Goal: Task Accomplishment & Management: Complete application form

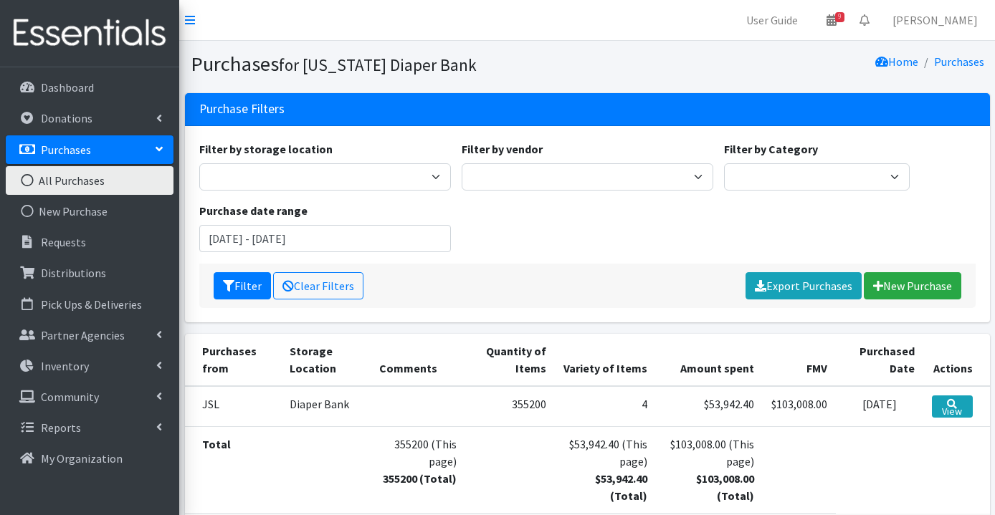
scroll to position [44, 0]
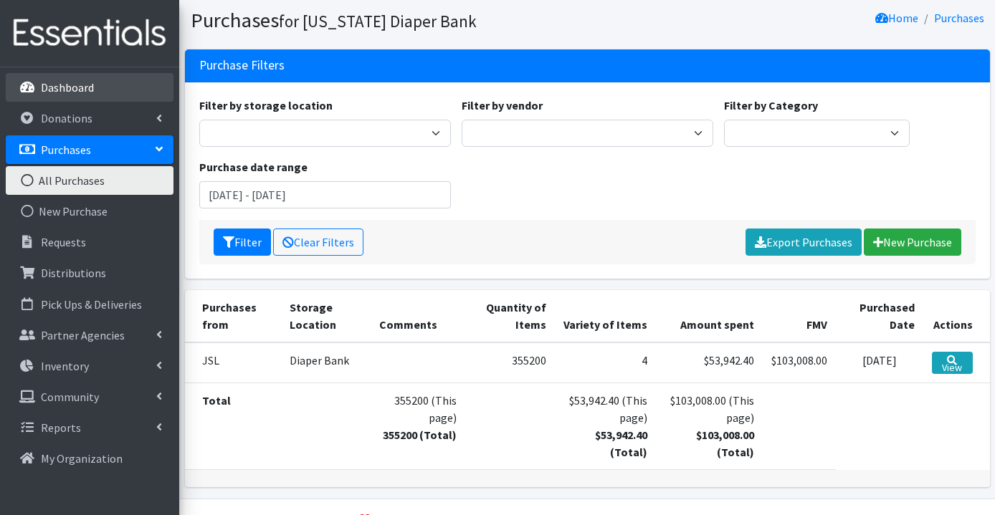
click at [88, 90] on p "Dashboard" at bounding box center [67, 87] width 53 height 14
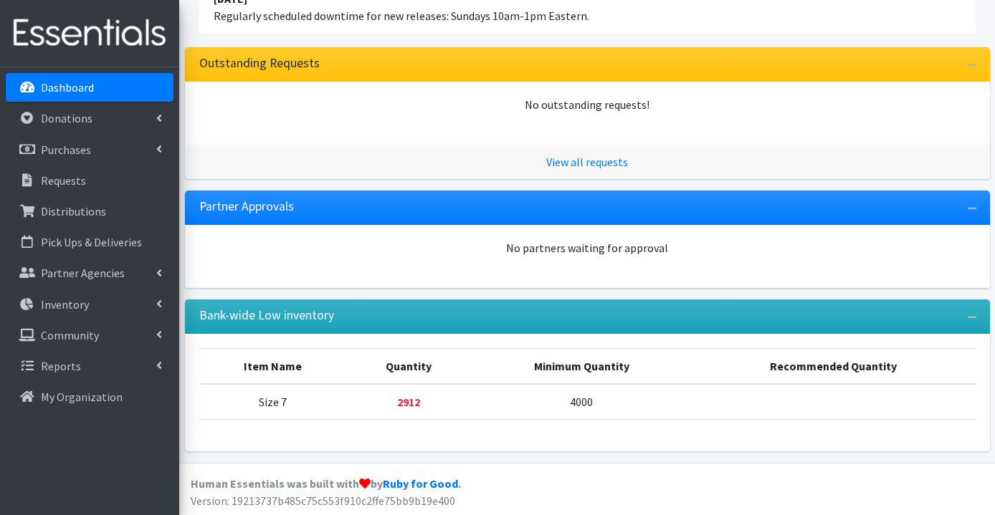
scroll to position [162, 0]
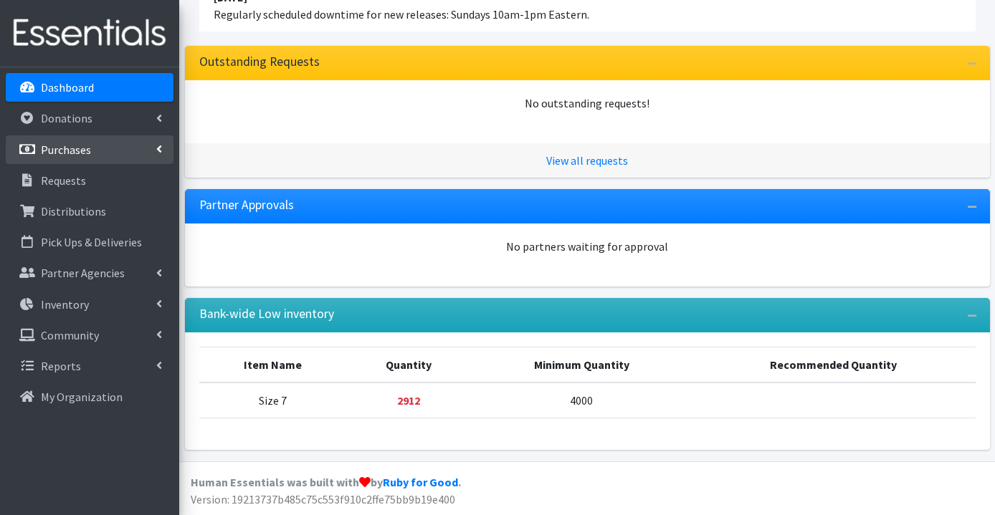
click at [88, 154] on p "Purchases" at bounding box center [66, 150] width 50 height 14
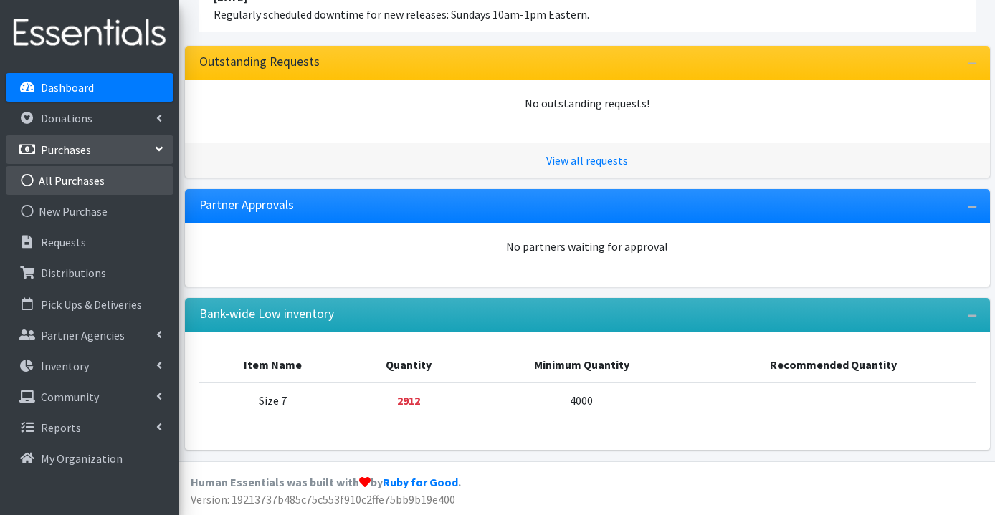
click at [95, 183] on link "All Purchases" at bounding box center [90, 180] width 168 height 29
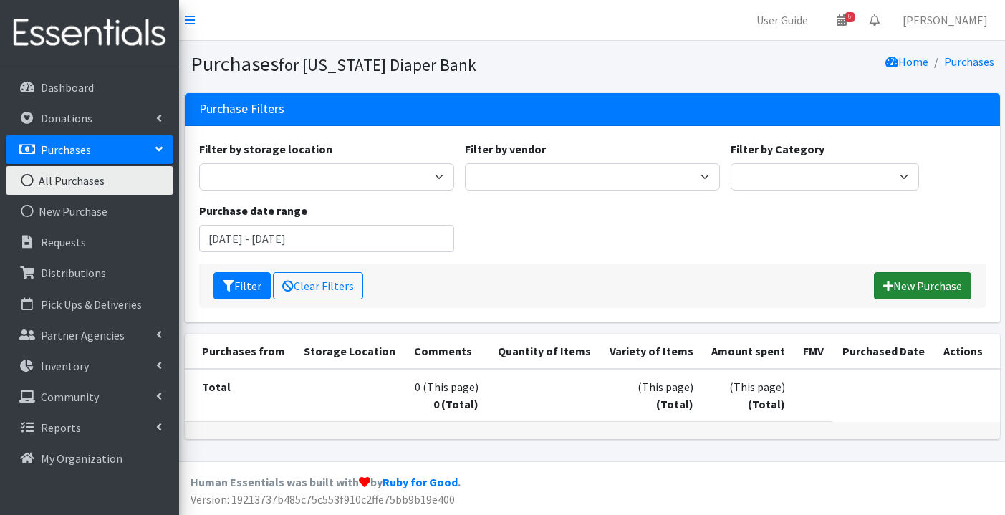
click at [932, 284] on link "New Purchase" at bounding box center [922, 285] width 97 height 27
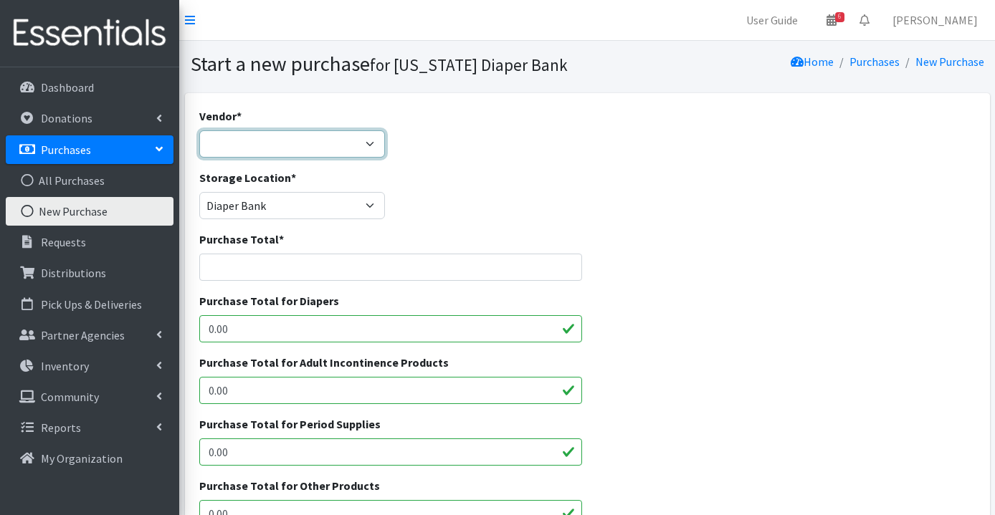
click at [239, 142] on select "Cuties Dyper Huggies JSL Jubilee Sales, LLC Target ---Not Listed---" at bounding box center [292, 143] width 186 height 27
select select "175"
click at [231, 272] on input "Purchase Total *" at bounding box center [390, 267] width 383 height 27
paste input "$68,789.53"
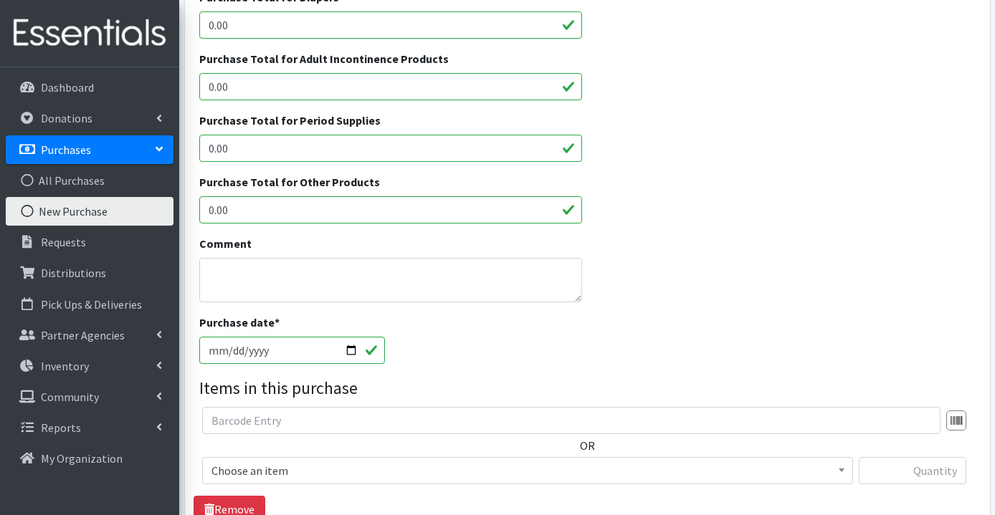
scroll to position [310, 0]
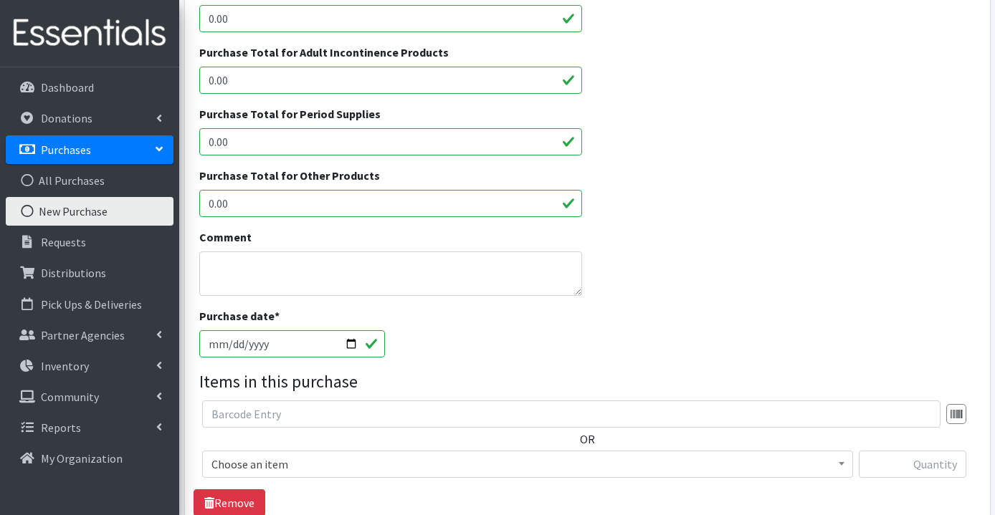
type input "$68,789.53"
click at [351, 343] on input "[DATE]" at bounding box center [292, 343] width 186 height 27
type input "2025-09-24"
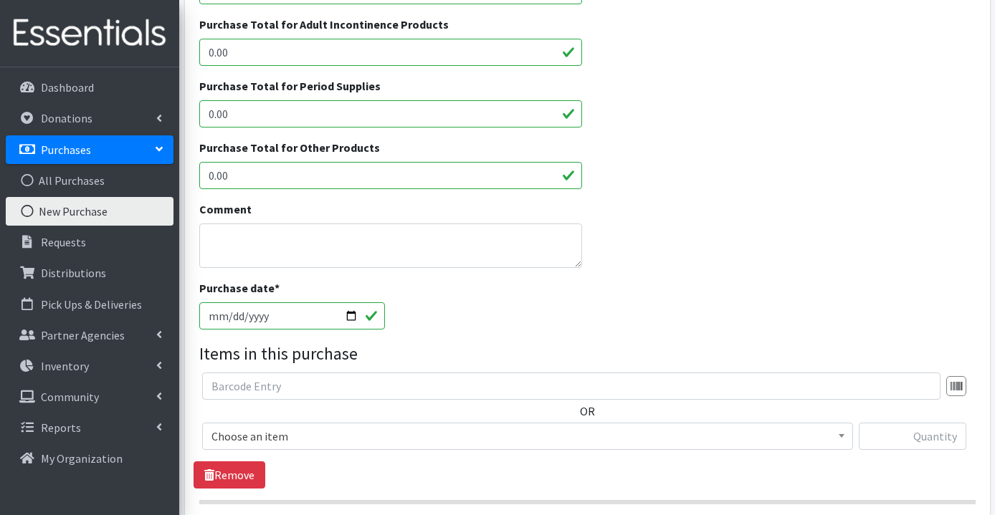
scroll to position [406, 0]
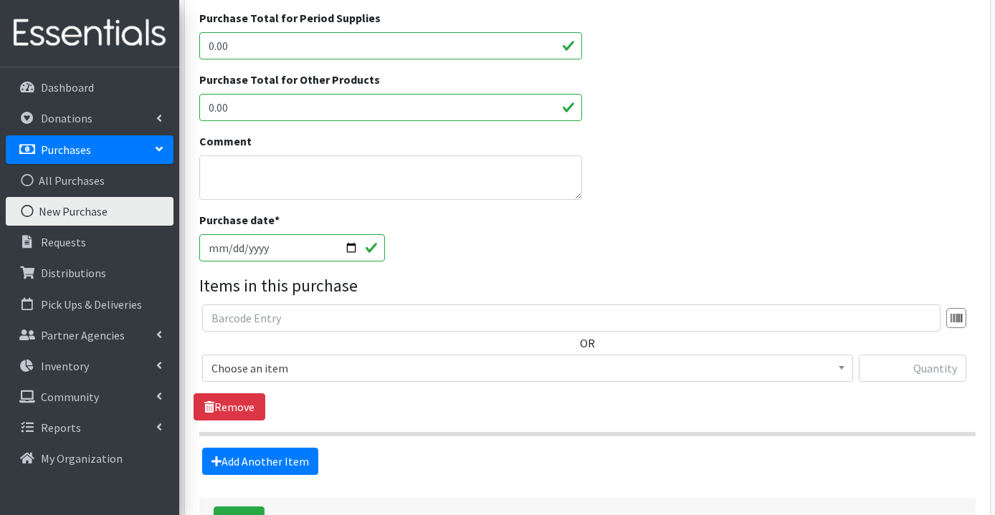
click at [312, 374] on span "Choose an item" at bounding box center [527, 368] width 632 height 20
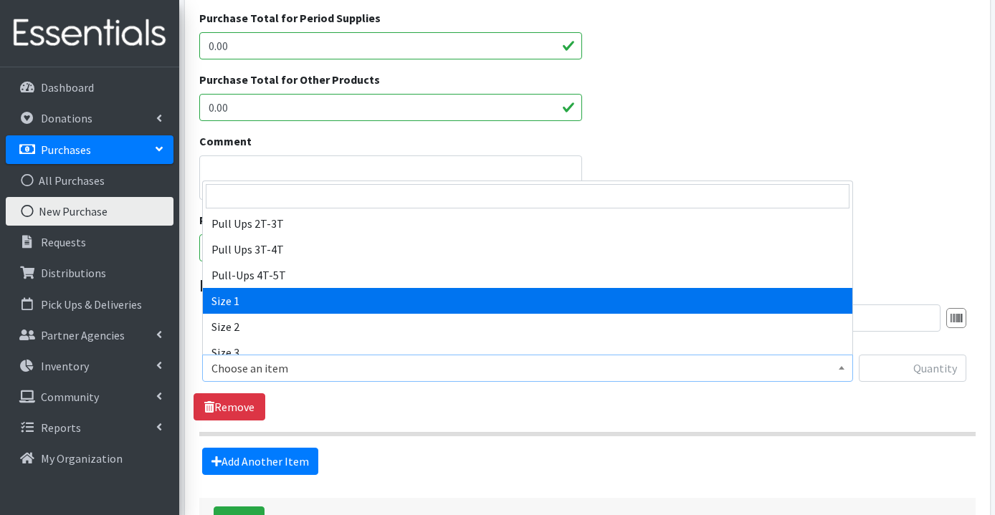
scroll to position [149, 0]
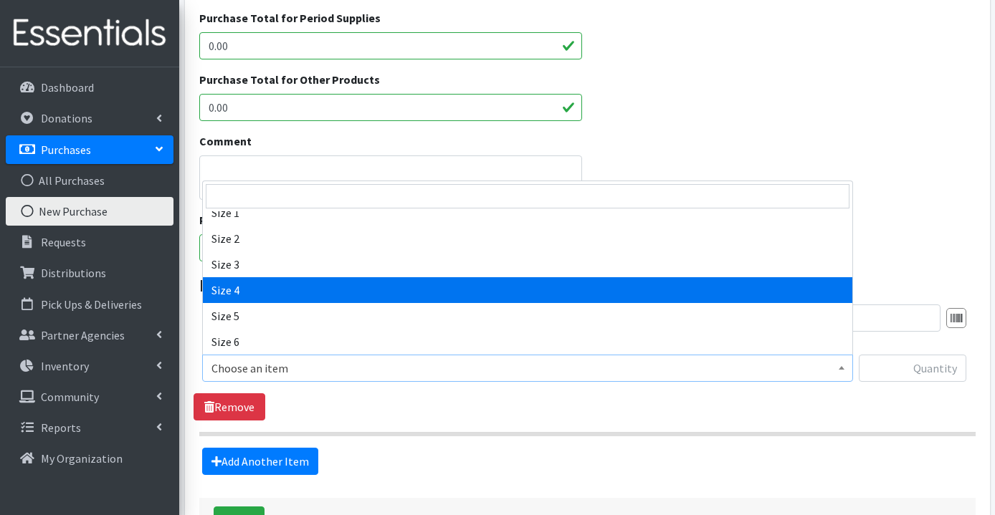
select select "3685"
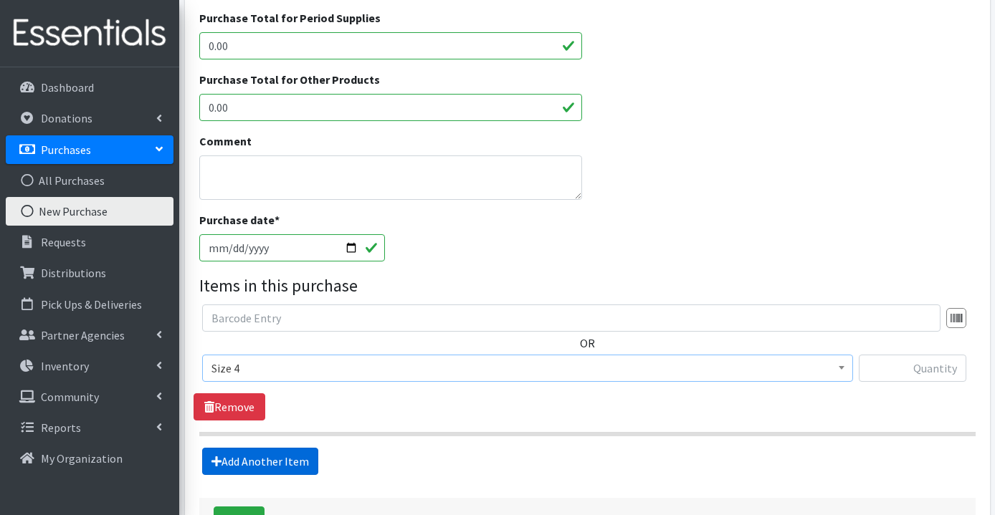
click at [282, 465] on link "Add Another Item" at bounding box center [260, 461] width 116 height 27
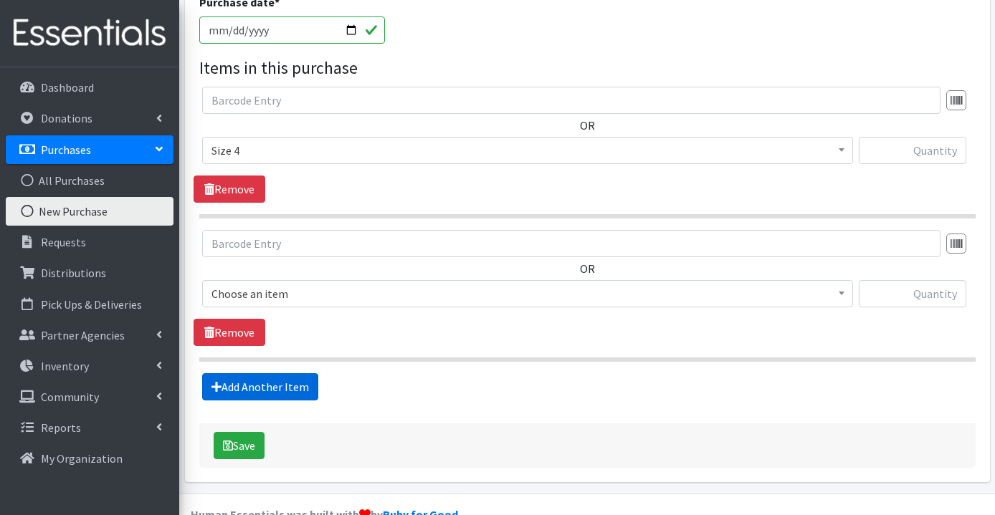
scroll to position [656, 0]
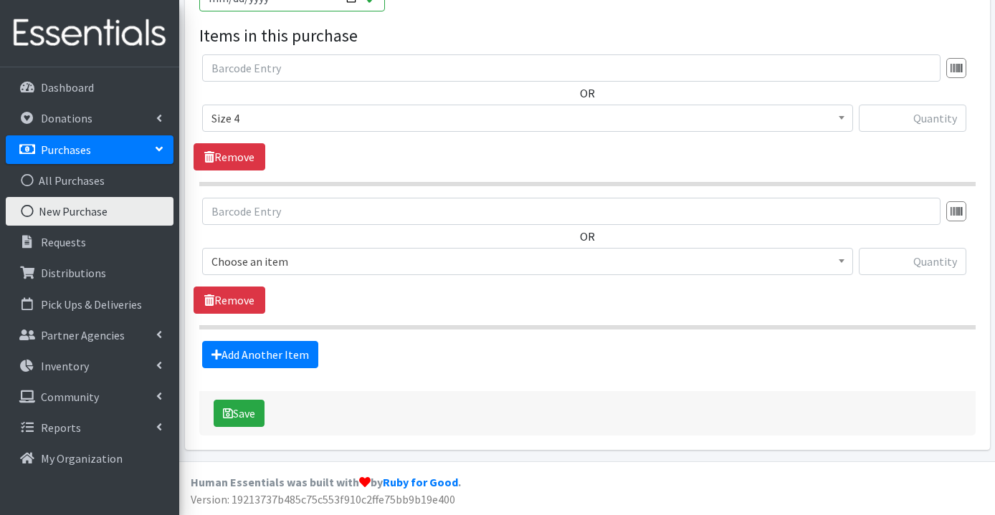
click at [308, 257] on span "Choose an item" at bounding box center [527, 262] width 632 height 20
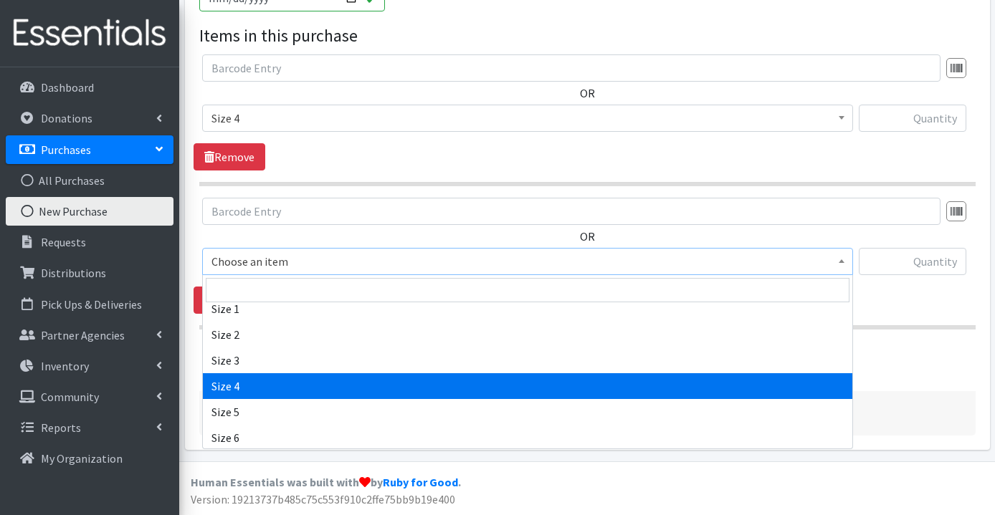
scroll to position [161, 0]
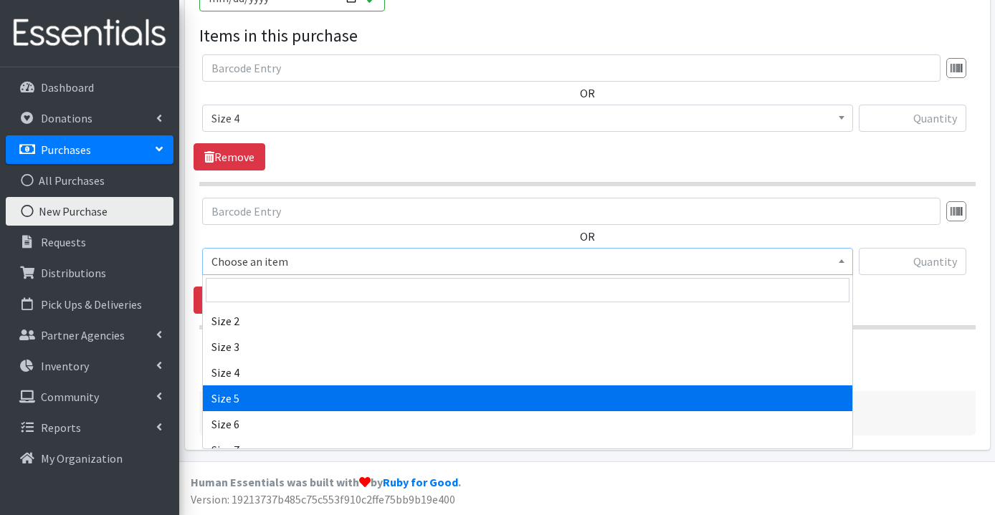
select select "3686"
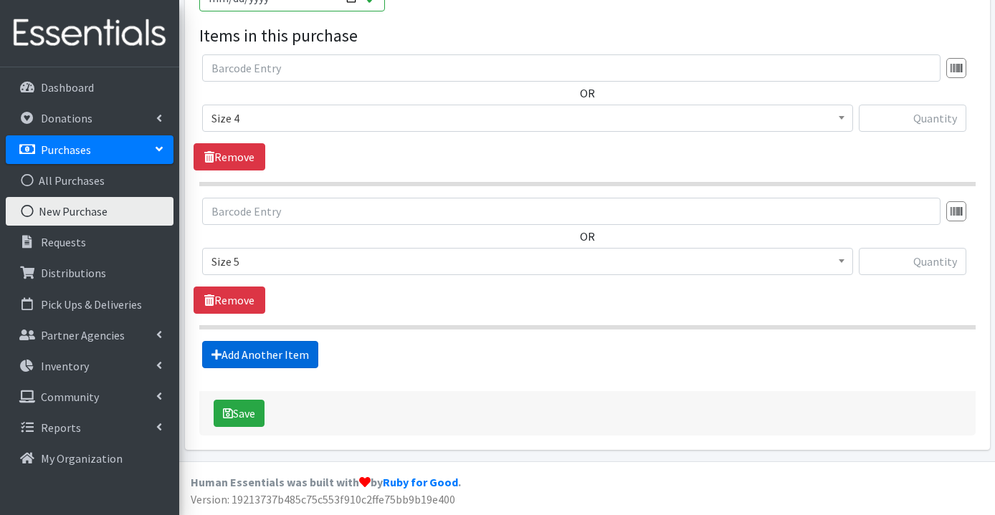
click at [284, 348] on link "Add Another Item" at bounding box center [260, 354] width 116 height 27
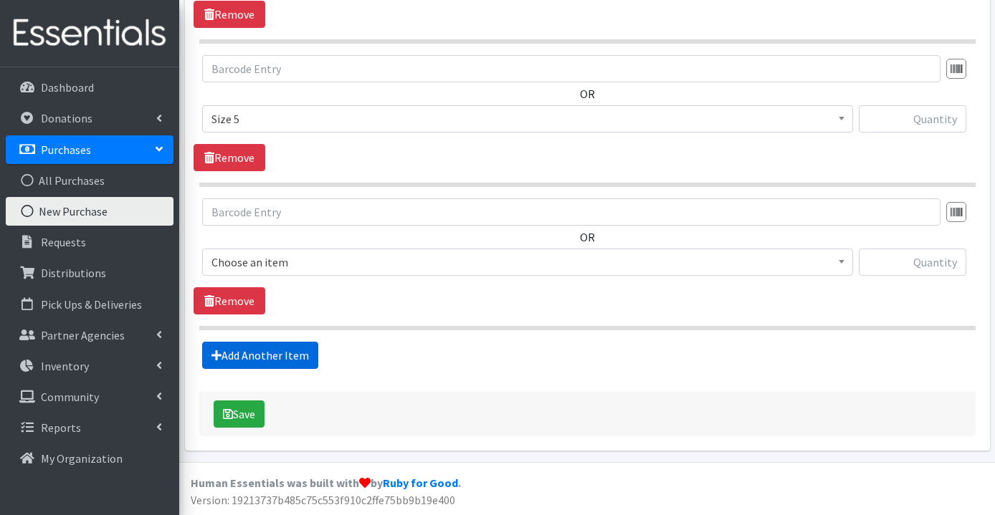
scroll to position [800, 0]
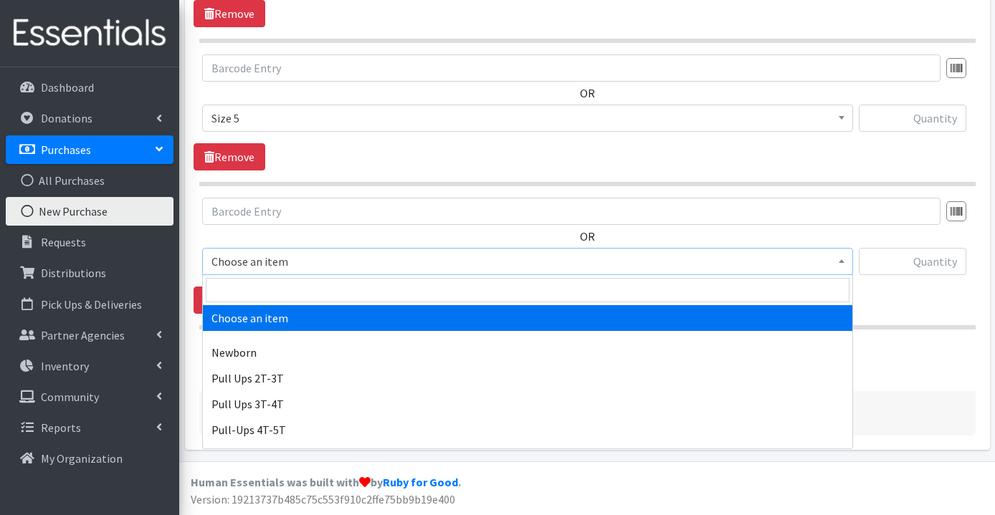
click at [305, 264] on span "Choose an item" at bounding box center [527, 262] width 632 height 20
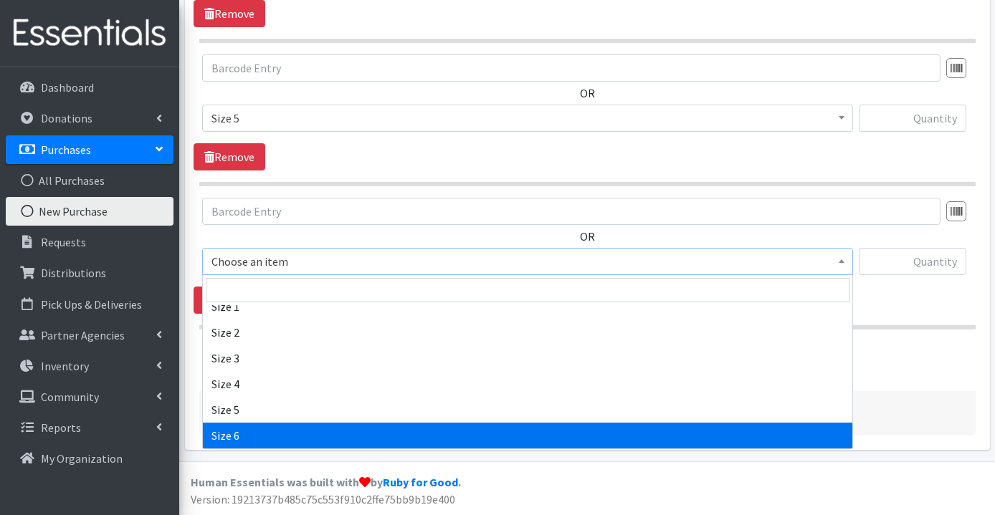
select select "3687"
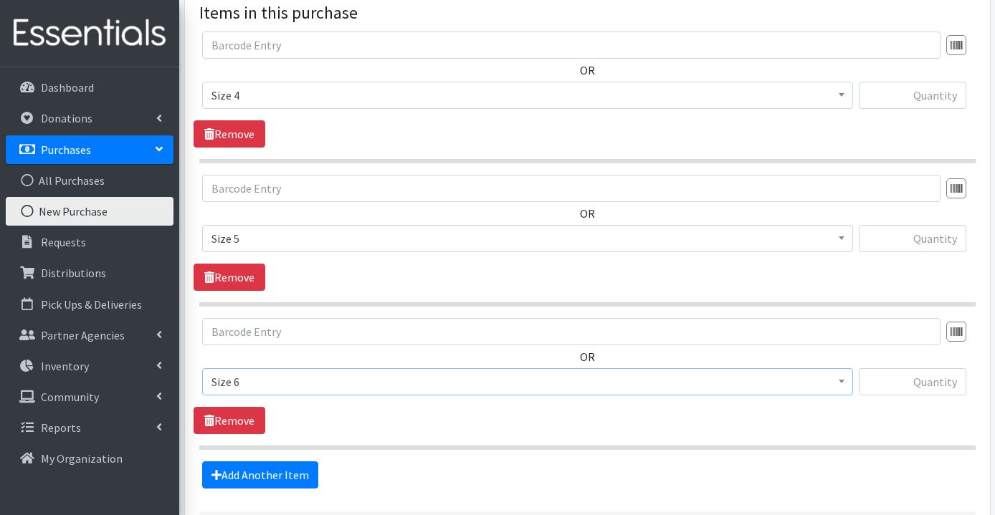
scroll to position [669, 0]
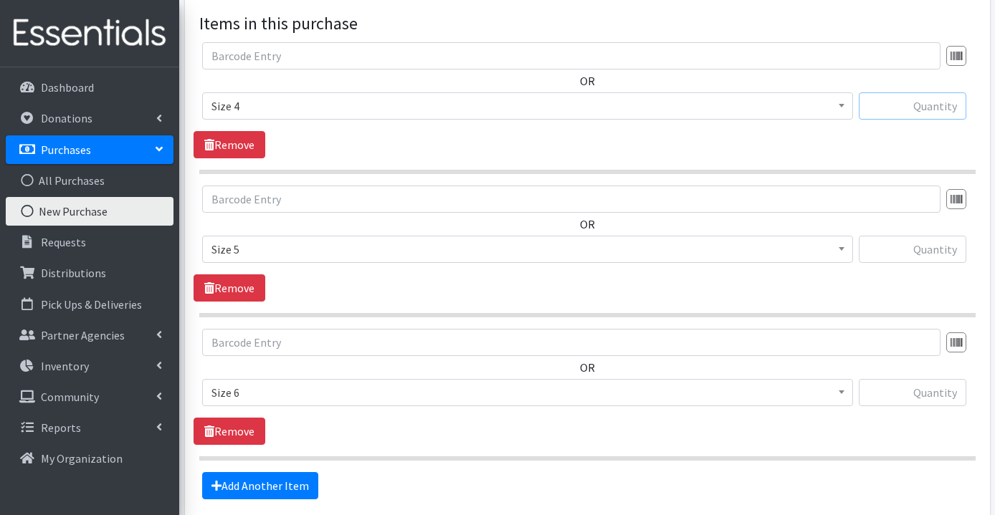
click at [897, 112] on input "text" at bounding box center [911, 105] width 107 height 27
type input "40128"
click at [928, 256] on input "text" at bounding box center [911, 249] width 107 height 27
type input "40152"
click at [935, 391] on input "text" at bounding box center [911, 392] width 107 height 27
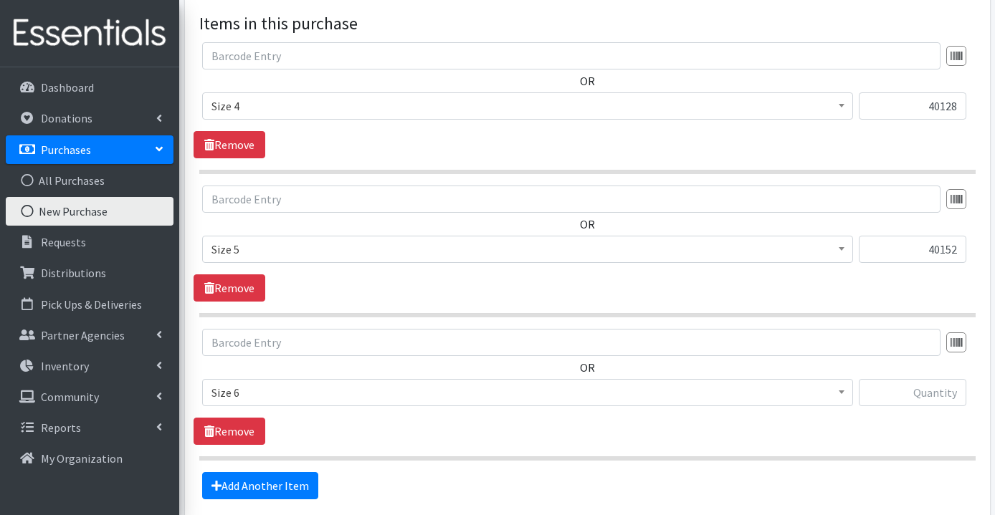
click at [273, 392] on span "Size 6" at bounding box center [527, 393] width 632 height 20
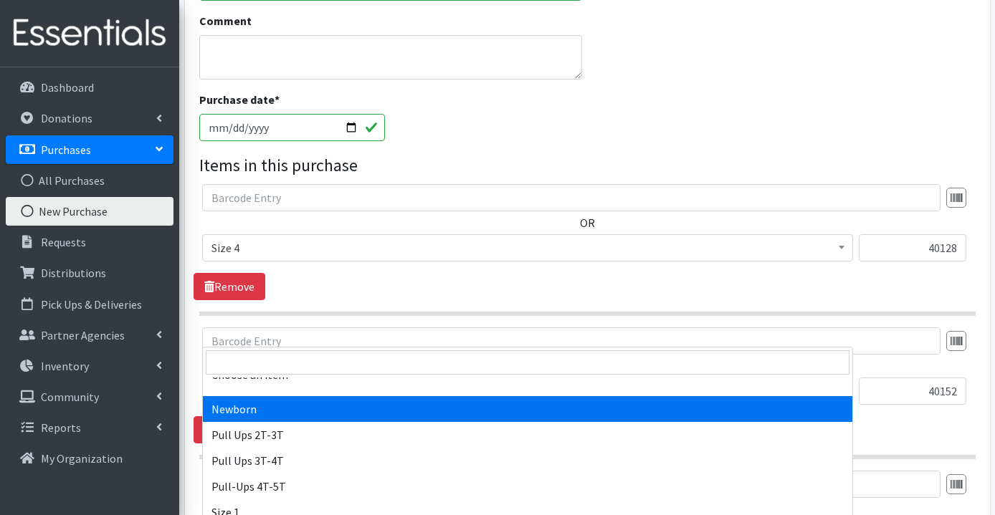
scroll to position [10, 0]
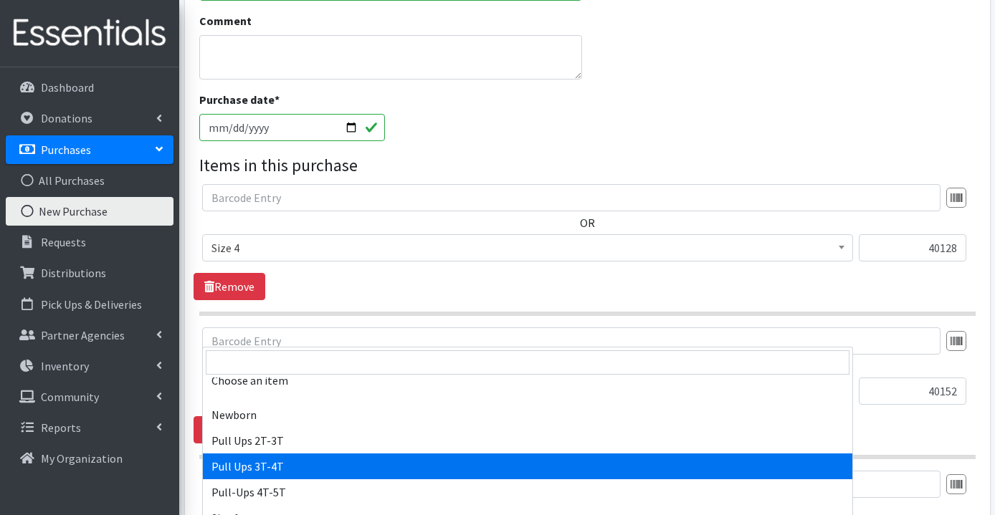
select select "3697"
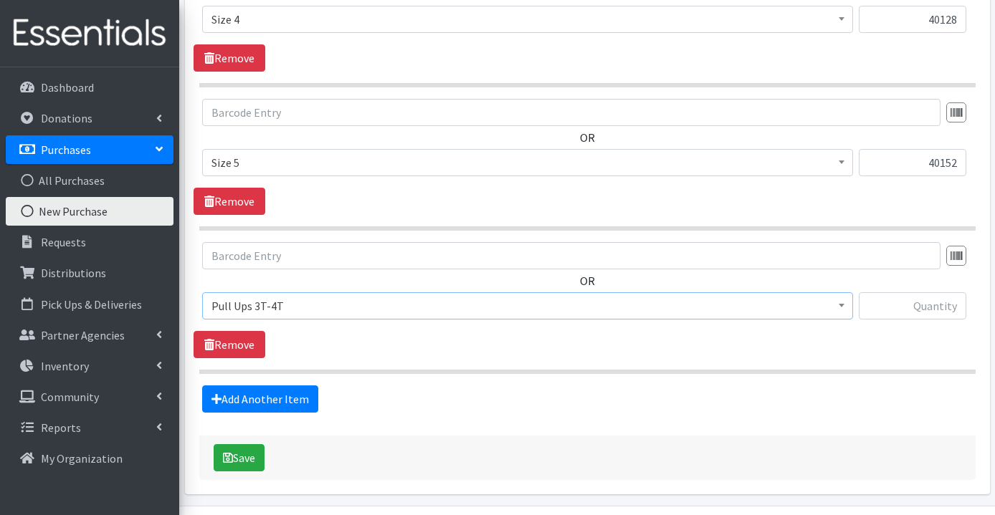
scroll to position [800, 0]
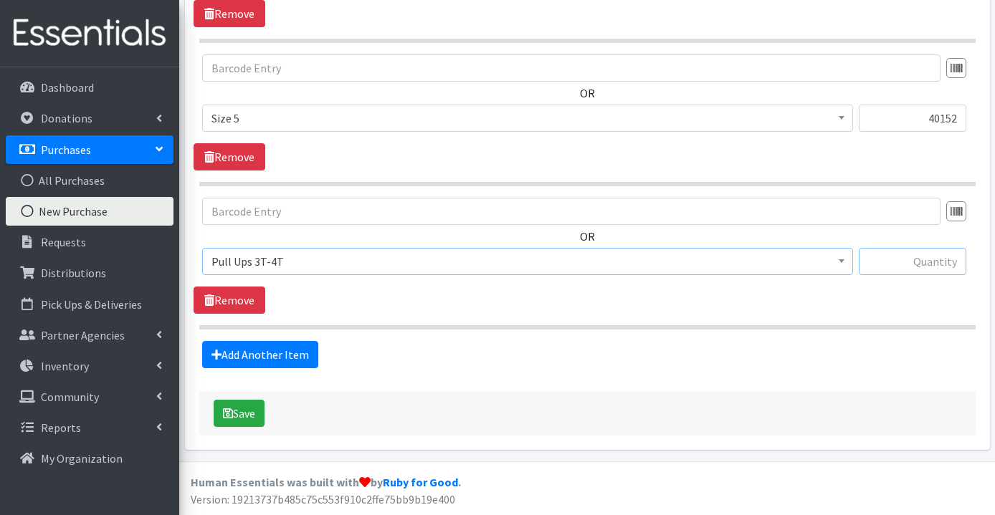
click at [886, 264] on input "text" at bounding box center [911, 261] width 107 height 27
type input "8944"
click at [255, 355] on link "Add Another Item" at bounding box center [260, 354] width 116 height 27
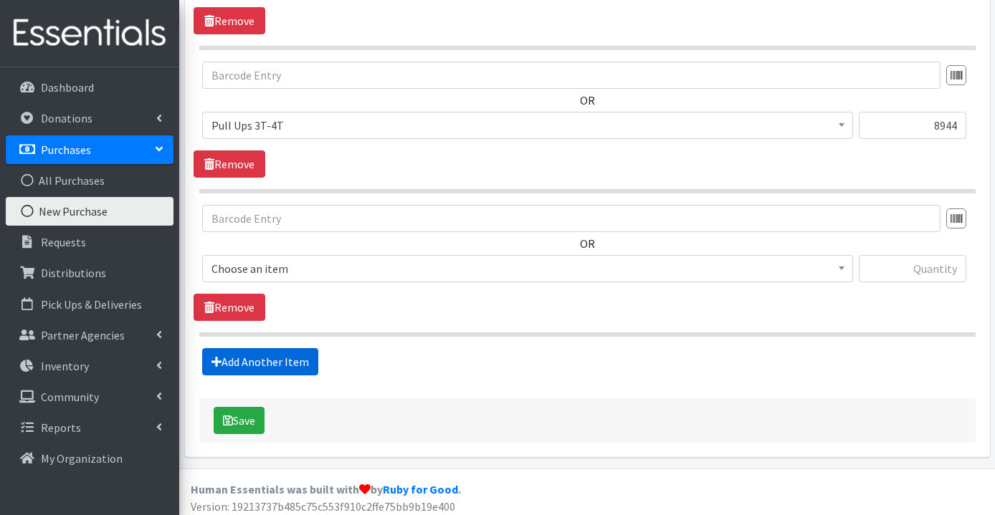
scroll to position [943, 0]
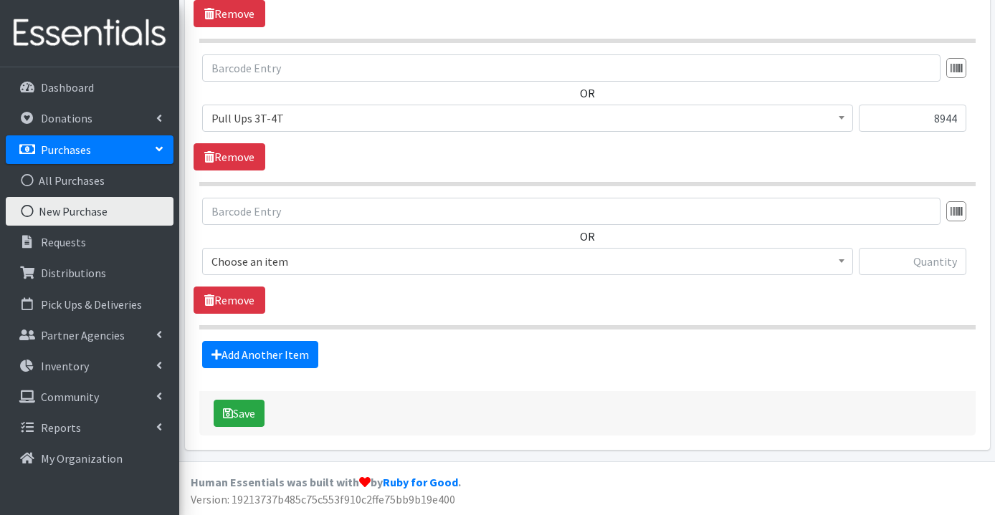
click at [290, 265] on span "Choose an item" at bounding box center [527, 262] width 632 height 20
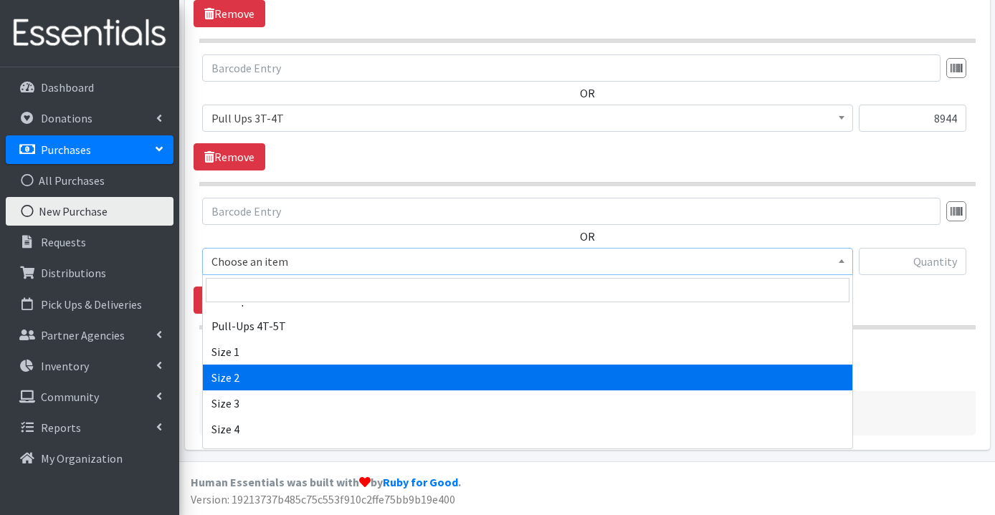
scroll to position [128, 0]
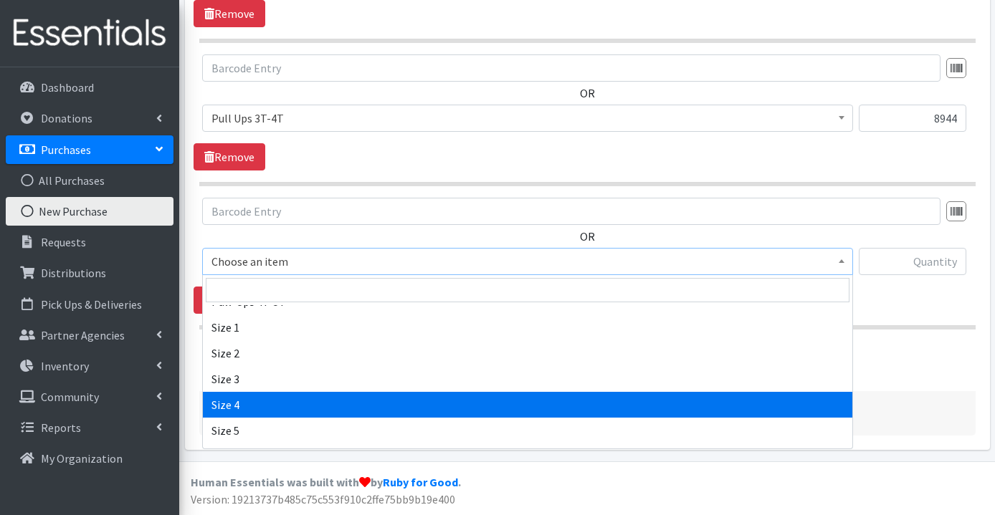
select select "3685"
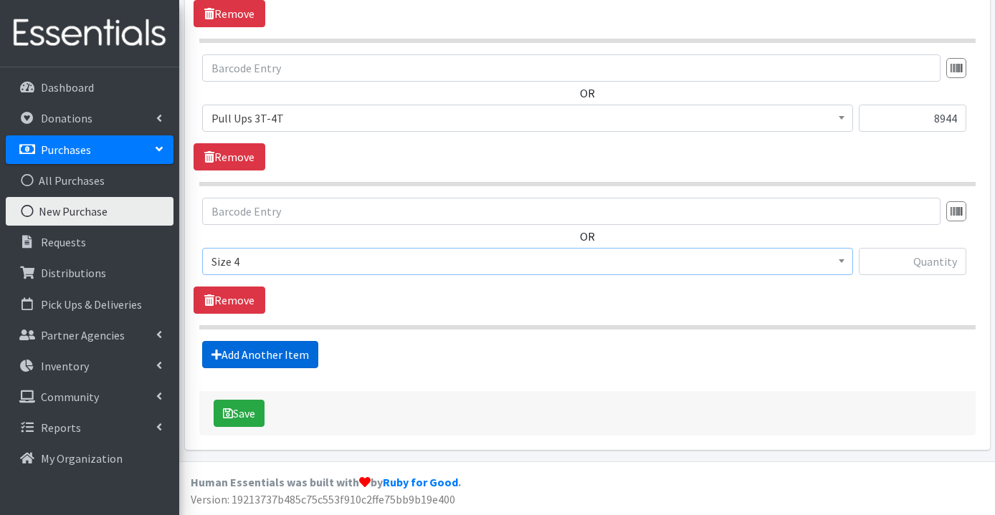
click at [282, 357] on link "Add Another Item" at bounding box center [260, 354] width 116 height 27
click at [294, 268] on span "Choose an item" at bounding box center [527, 262] width 632 height 20
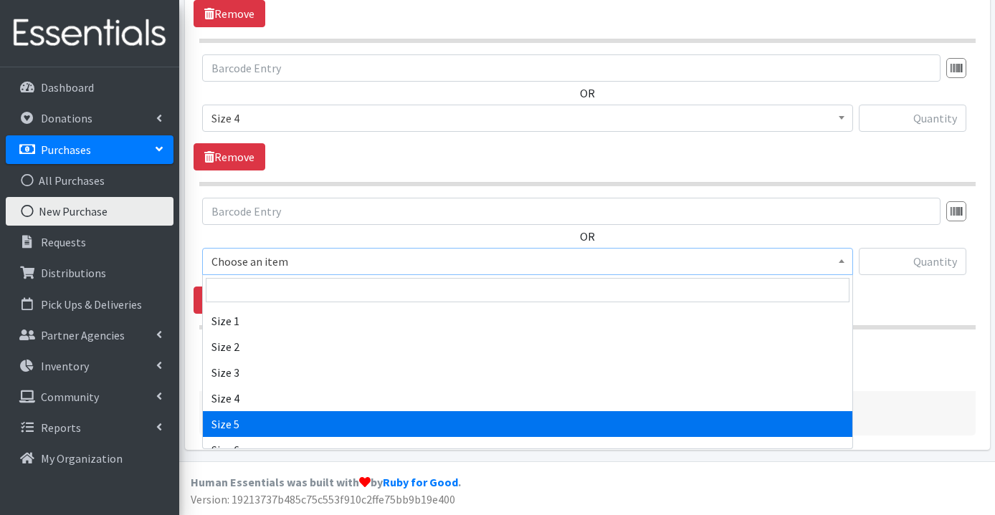
scroll to position [198, 0]
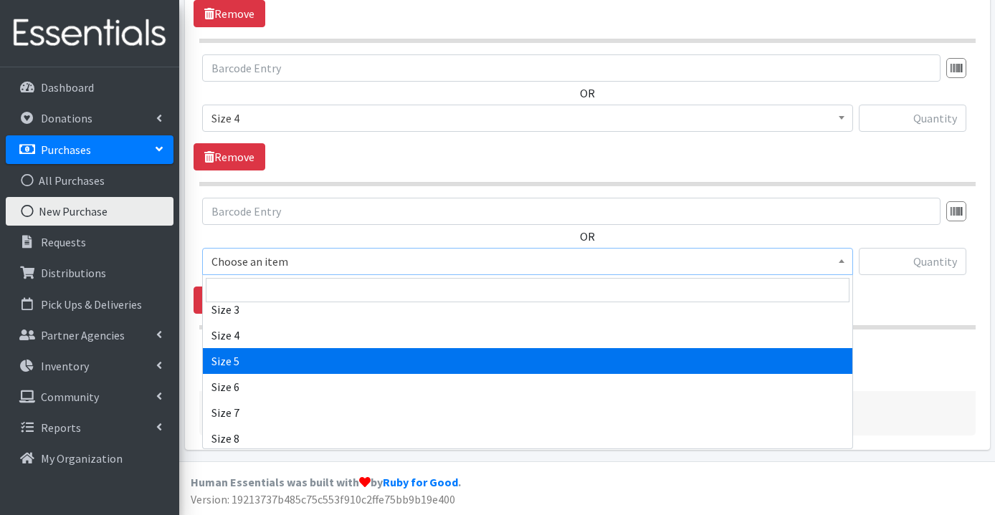
select select "3686"
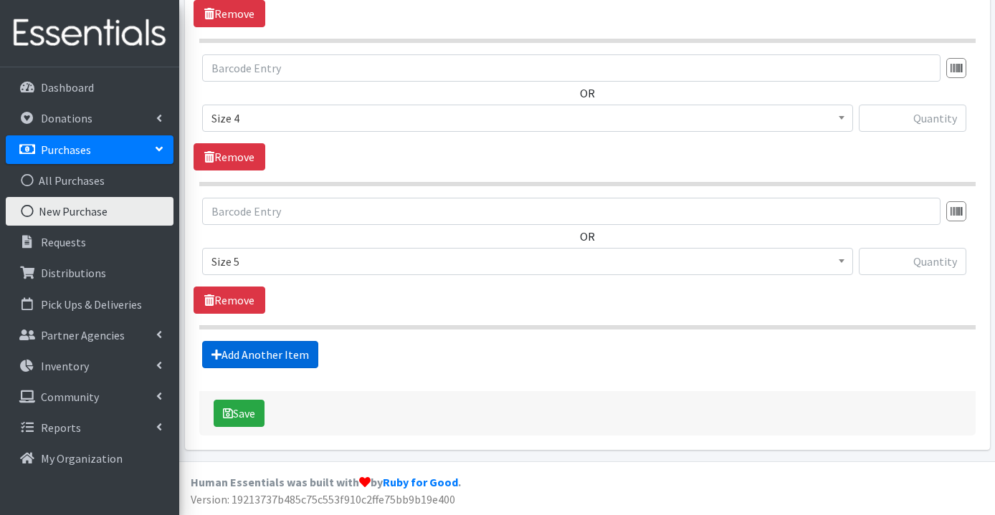
click at [274, 353] on link "Add Another Item" at bounding box center [260, 354] width 116 height 27
click at [296, 263] on span "Choose an item" at bounding box center [527, 262] width 632 height 20
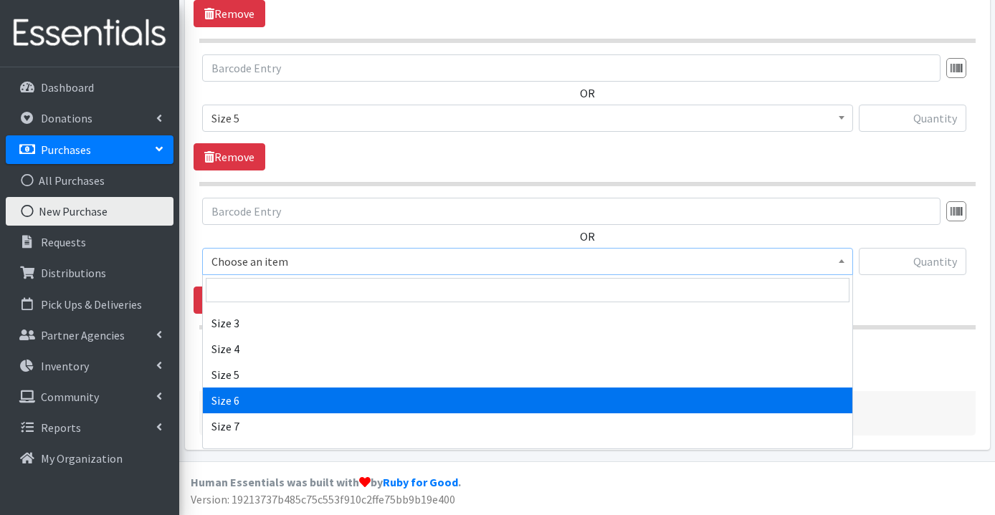
scroll to position [201, 0]
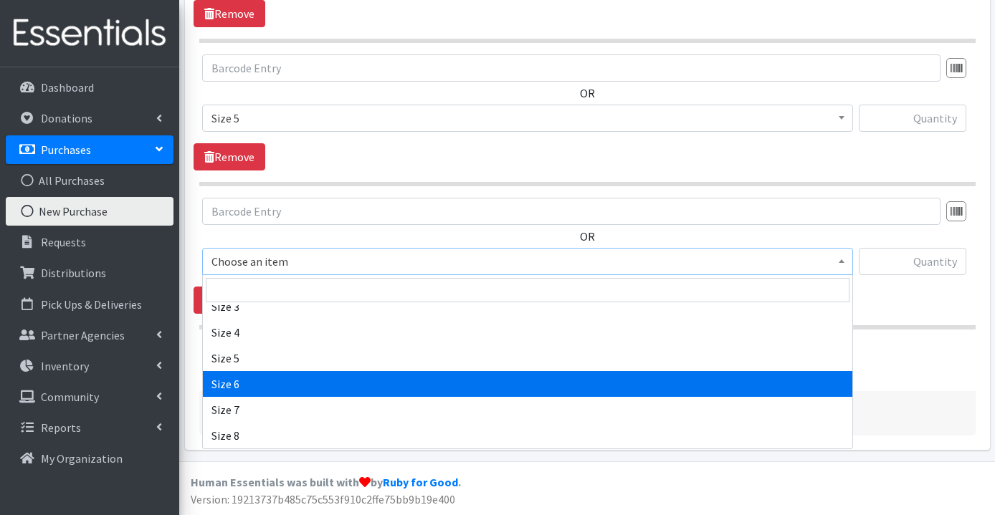
select select "3687"
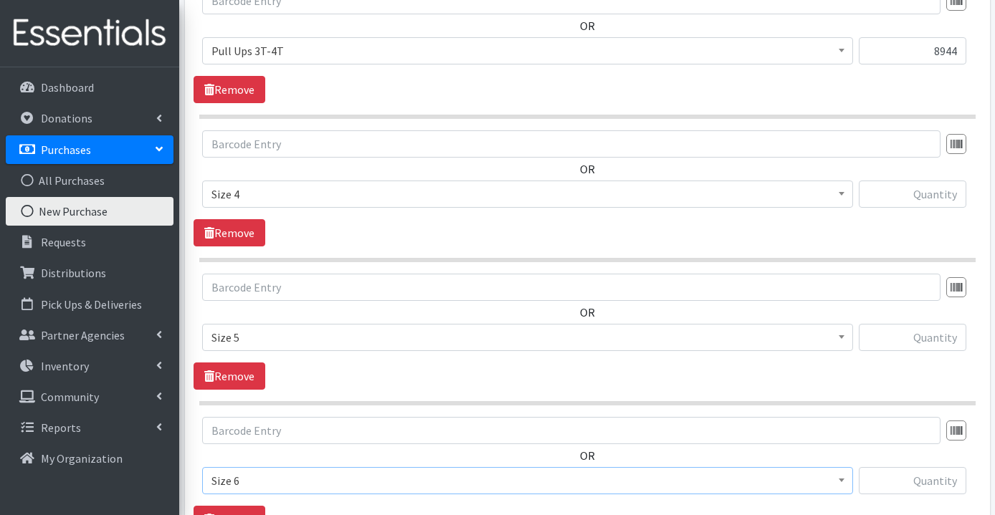
scroll to position [1006, 0]
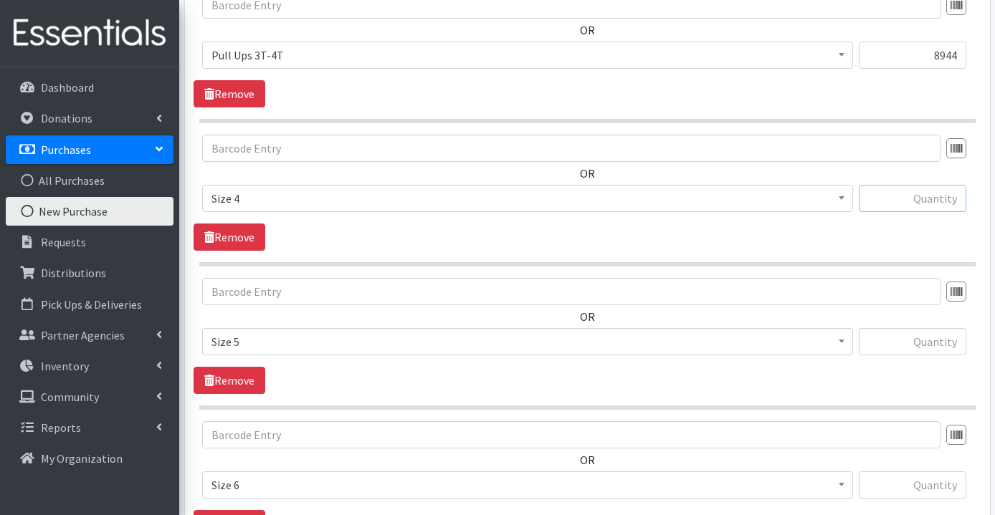
click at [935, 197] on input "text" at bounding box center [911, 198] width 107 height 27
type input "102900"
click at [932, 345] on input "text" at bounding box center [911, 341] width 107 height 27
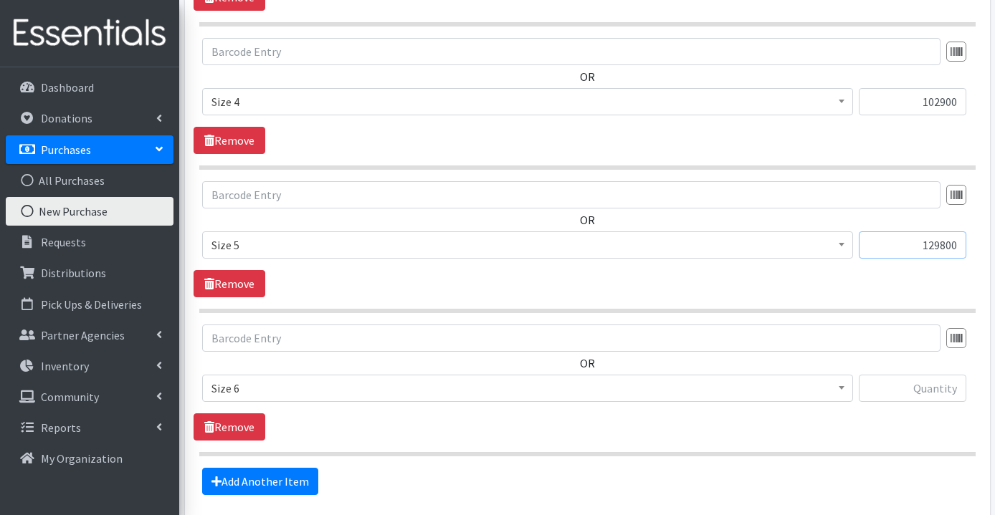
scroll to position [1111, 0]
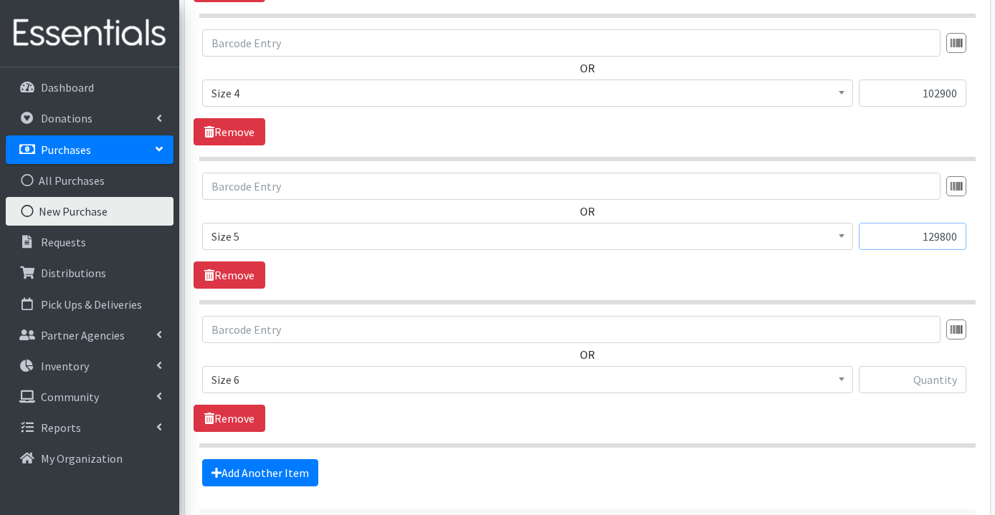
type input "129800"
click at [938, 386] on input "text" at bounding box center [911, 379] width 107 height 27
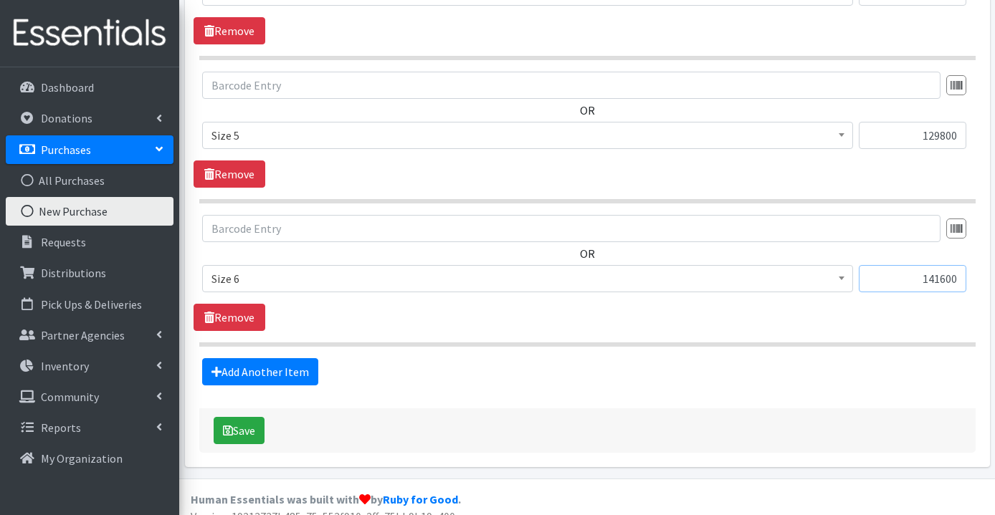
scroll to position [1230, 0]
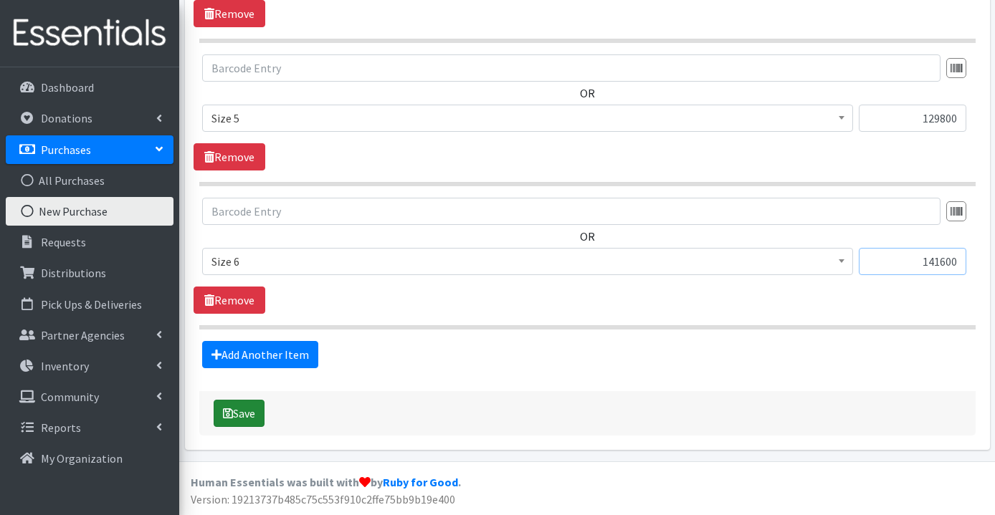
type input "141600"
click at [252, 417] on button "Save" at bounding box center [239, 413] width 51 height 27
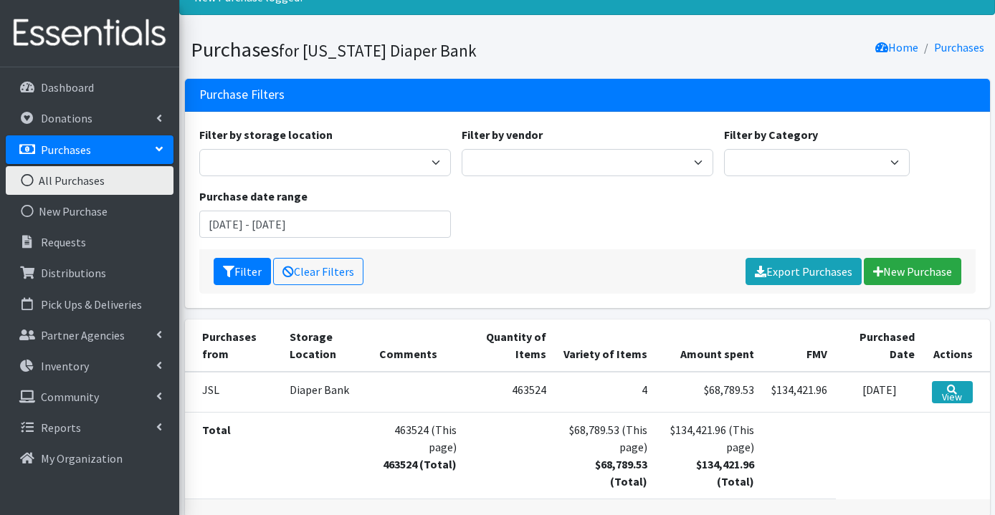
scroll to position [128, 0]
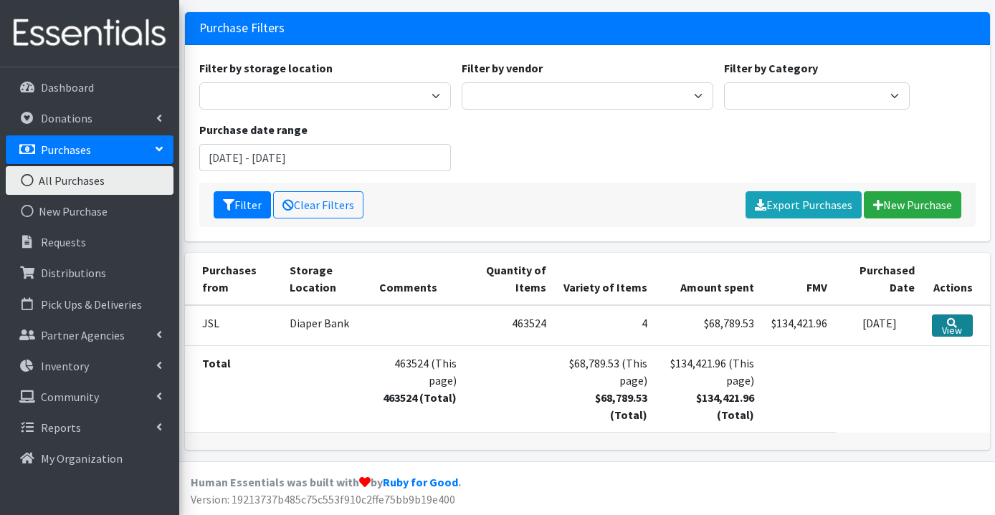
click at [955, 326] on link "View" at bounding box center [952, 326] width 40 height 22
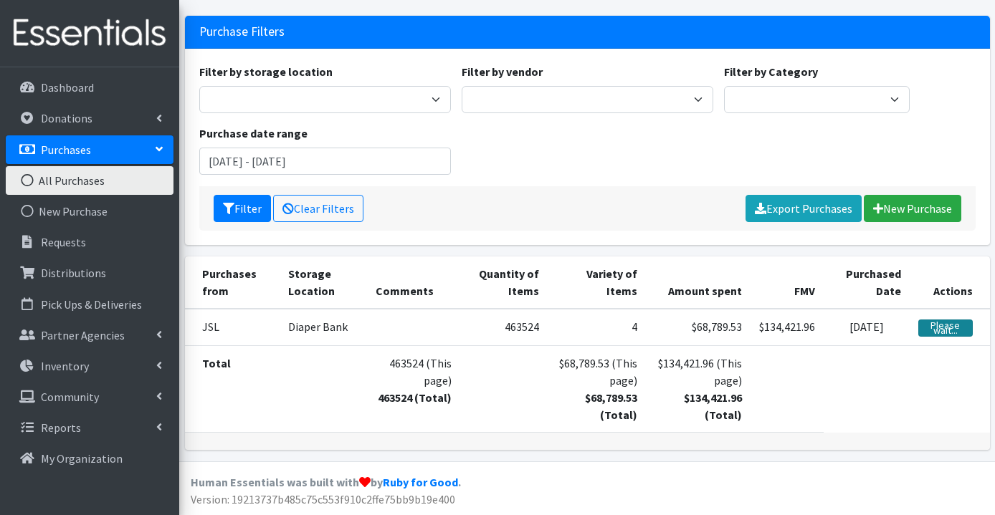
scroll to position [125, 0]
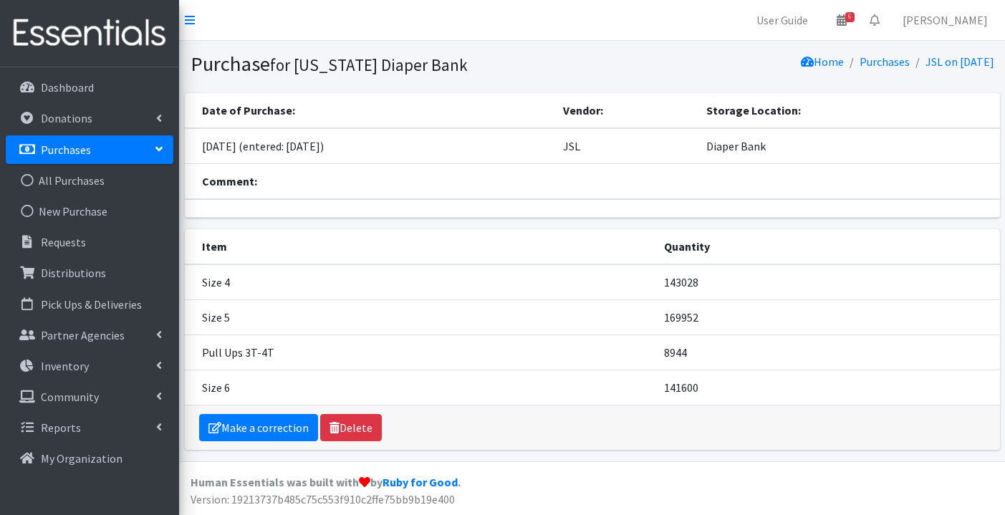
click at [68, 151] on p "Purchases" at bounding box center [66, 150] width 50 height 14
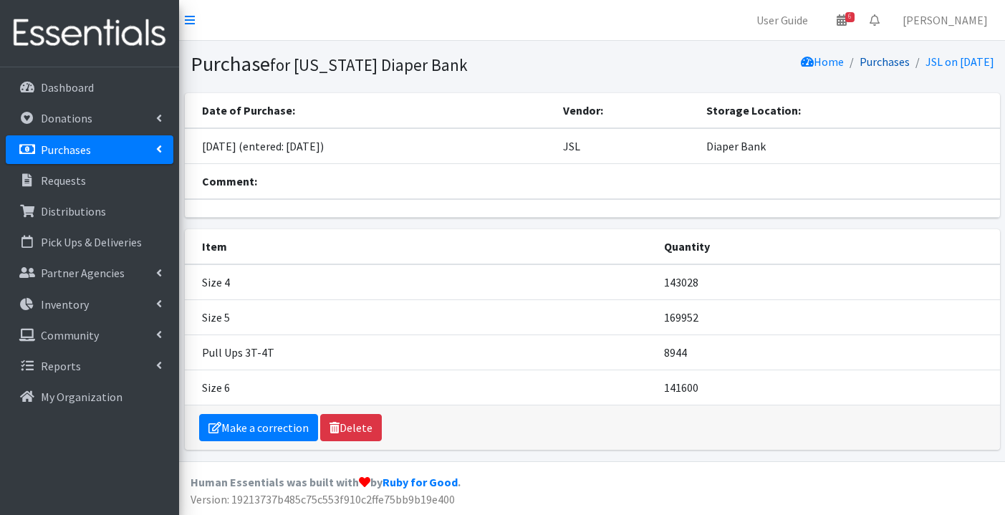
click at [860, 59] on link "Purchases" at bounding box center [885, 61] width 50 height 14
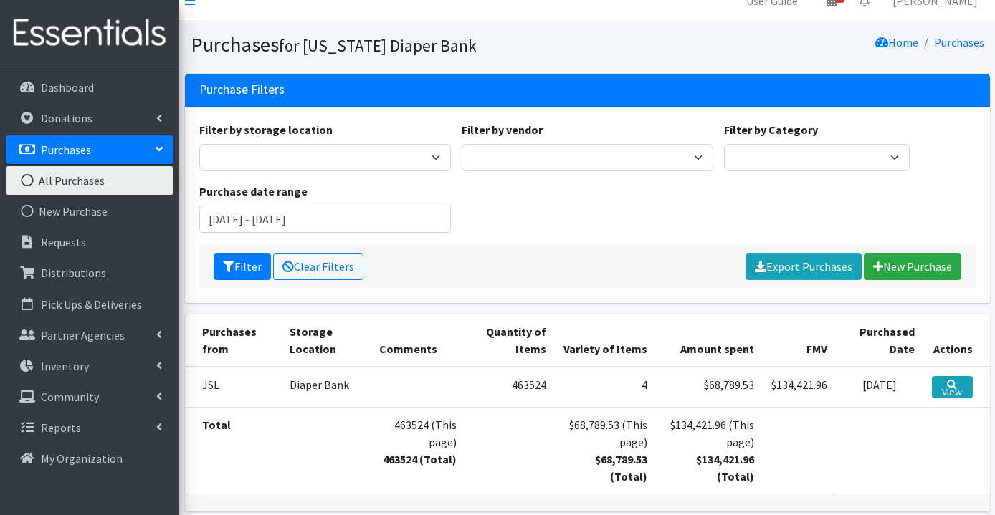
scroll to position [81, 0]
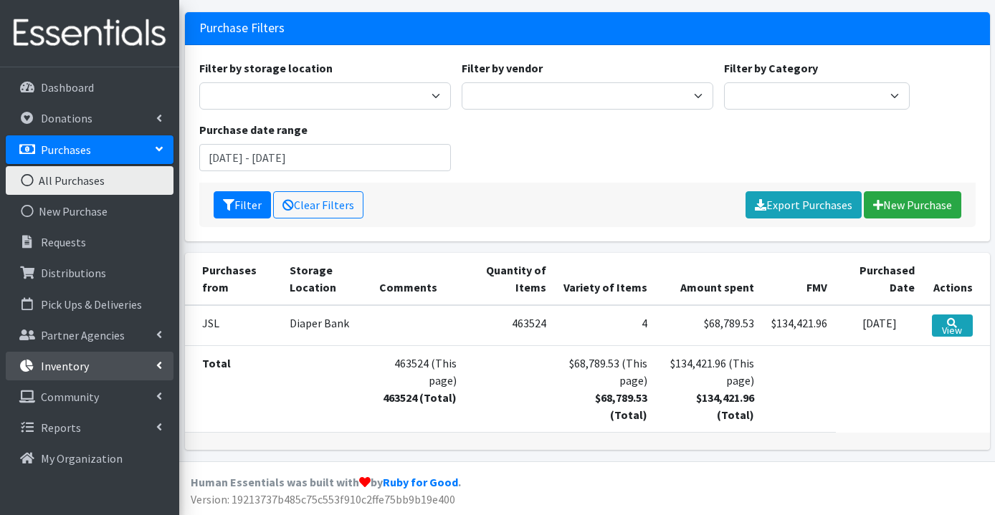
click at [107, 370] on link "Inventory" at bounding box center [90, 366] width 168 height 29
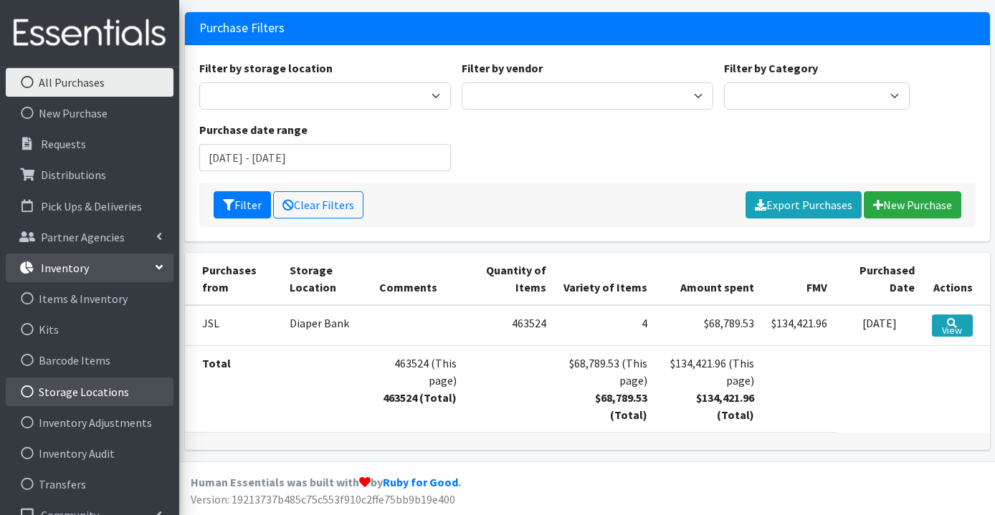
scroll to position [99, 0]
click at [117, 387] on link "Storage Locations" at bounding box center [90, 391] width 168 height 29
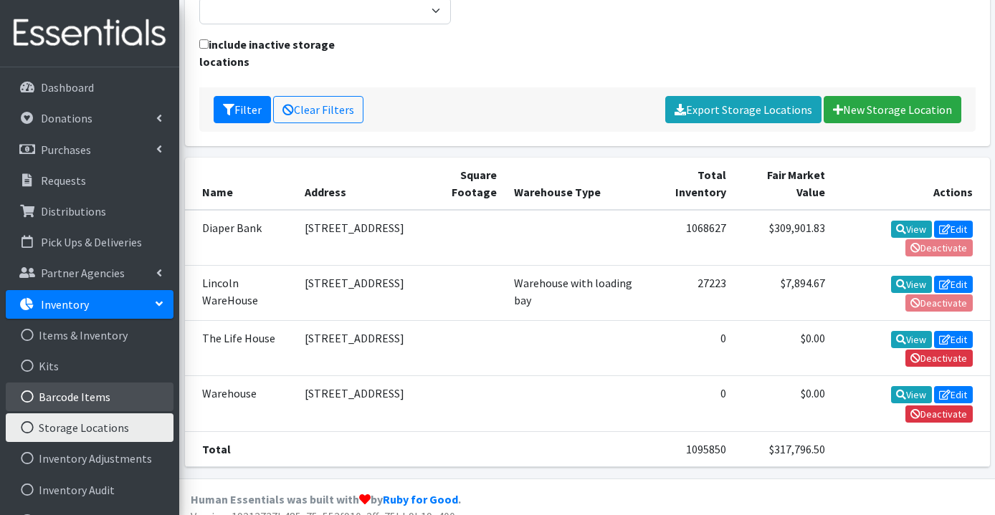
scroll to position [88, 0]
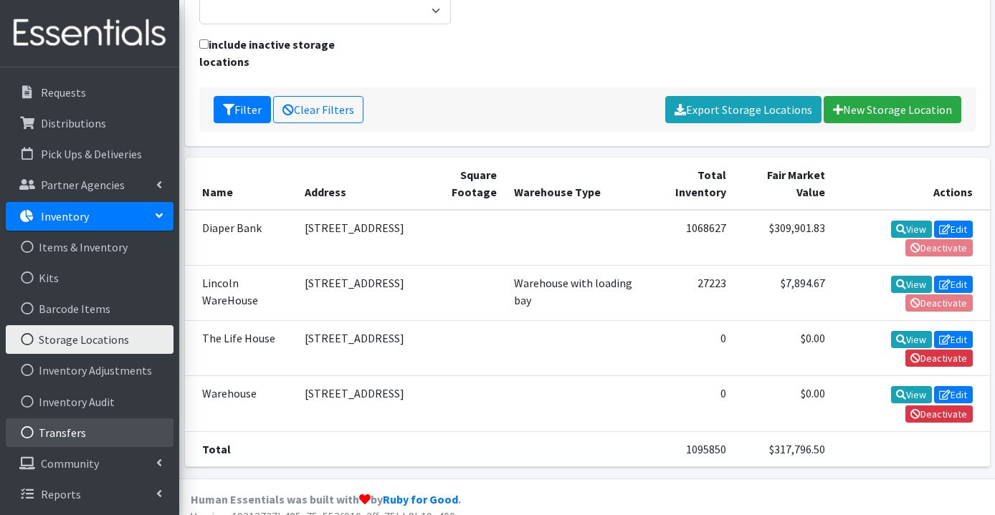
click at [117, 431] on link "Transfers" at bounding box center [90, 432] width 168 height 29
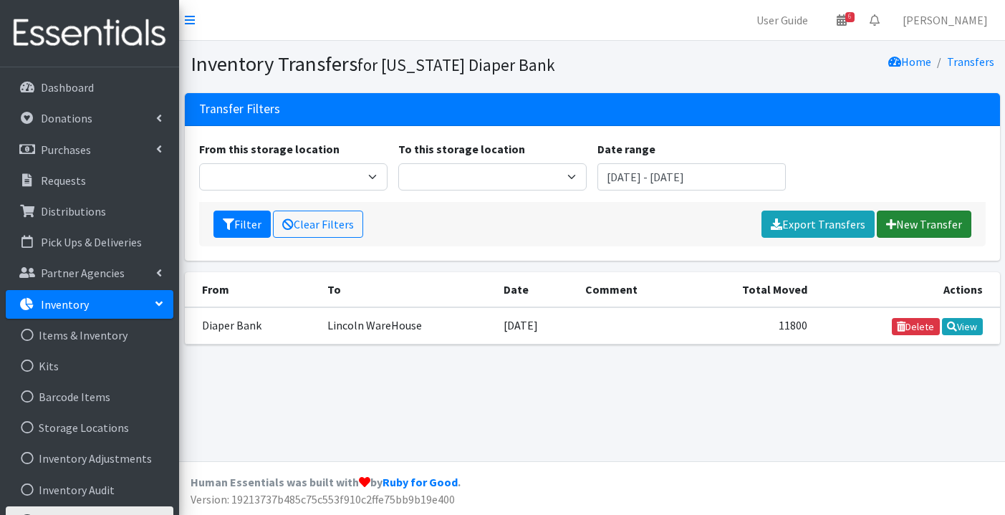
click at [927, 221] on link "New Transfer" at bounding box center [924, 224] width 95 height 27
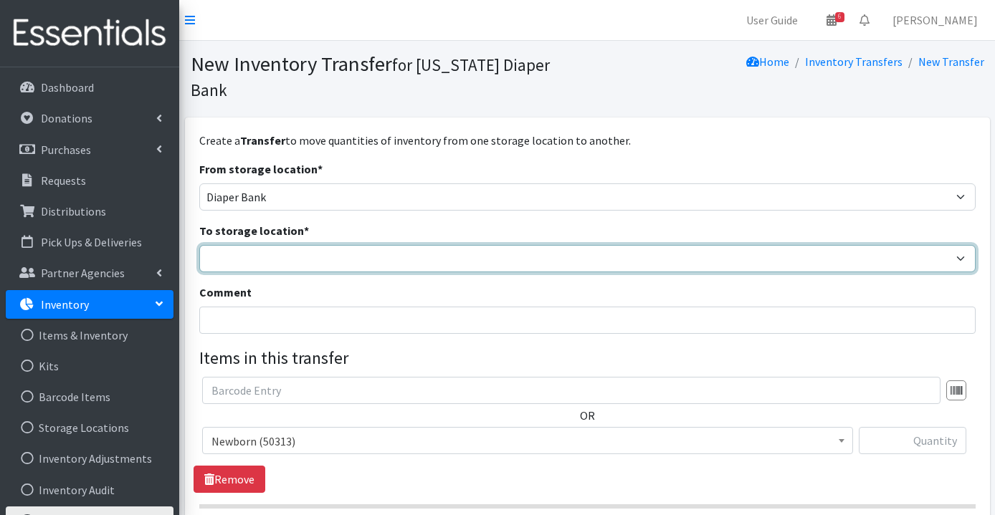
click at [249, 245] on select "Diaper Bank Lincoln WareHouse The Life House Warehouse" at bounding box center [587, 258] width 776 height 27
select select "433"
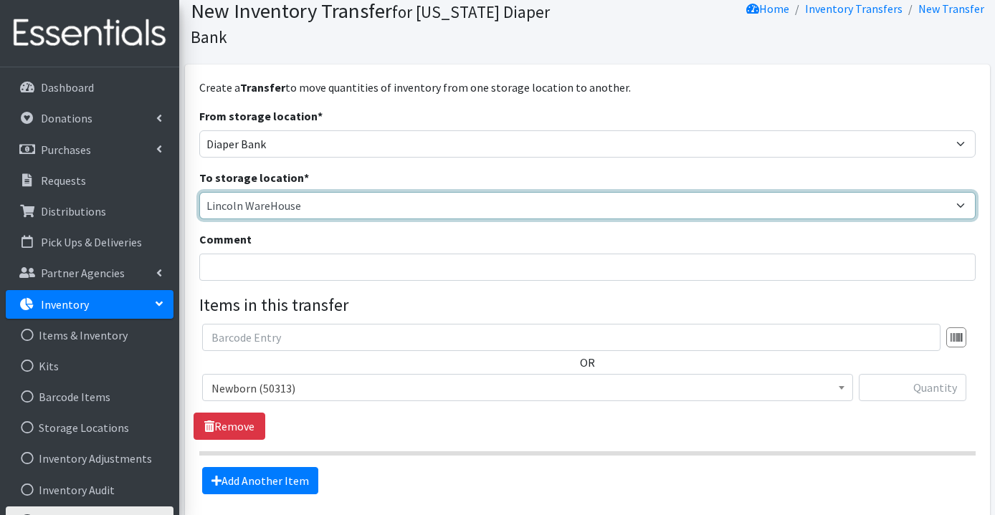
scroll to position [47, 0]
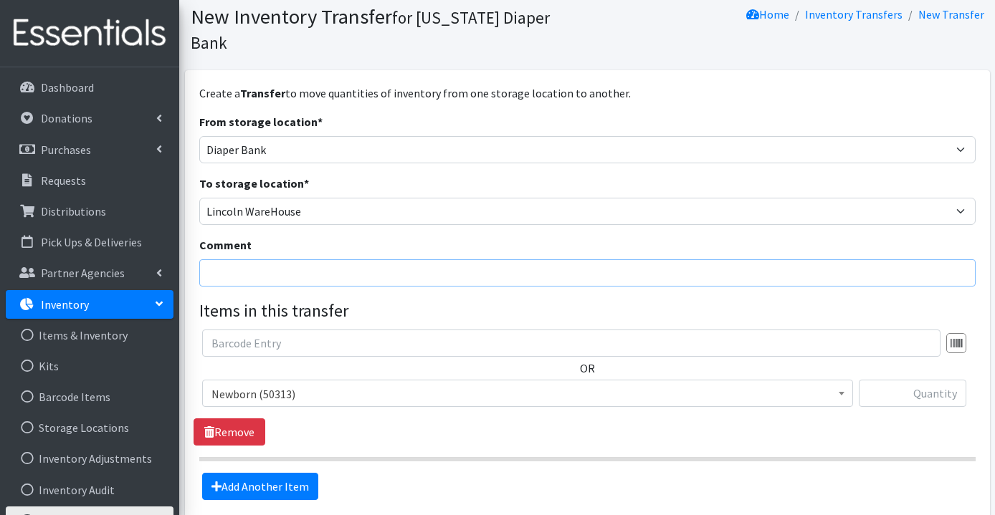
click at [236, 259] on input "Comment" at bounding box center [587, 272] width 776 height 27
type input "Transferred on [DATE]"
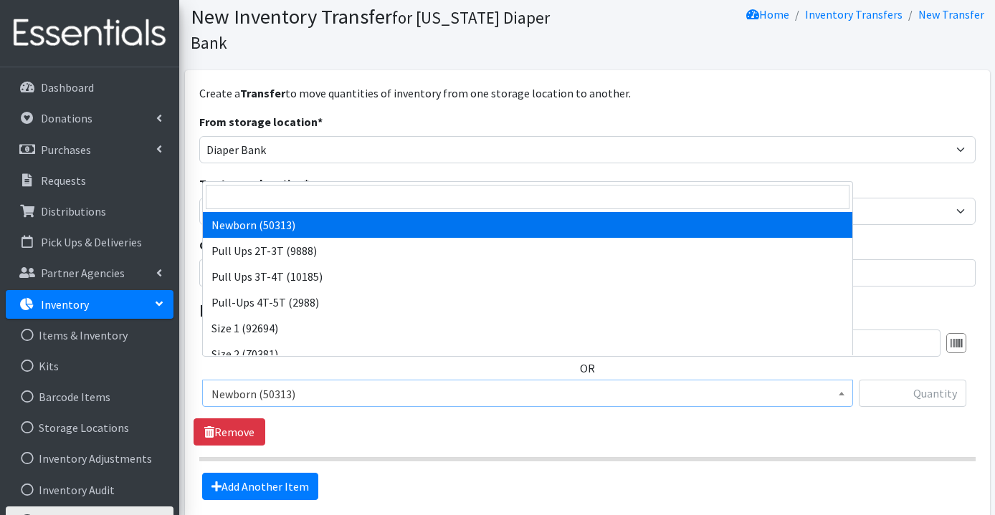
click at [246, 384] on span "Newborn (50313)" at bounding box center [527, 394] width 632 height 20
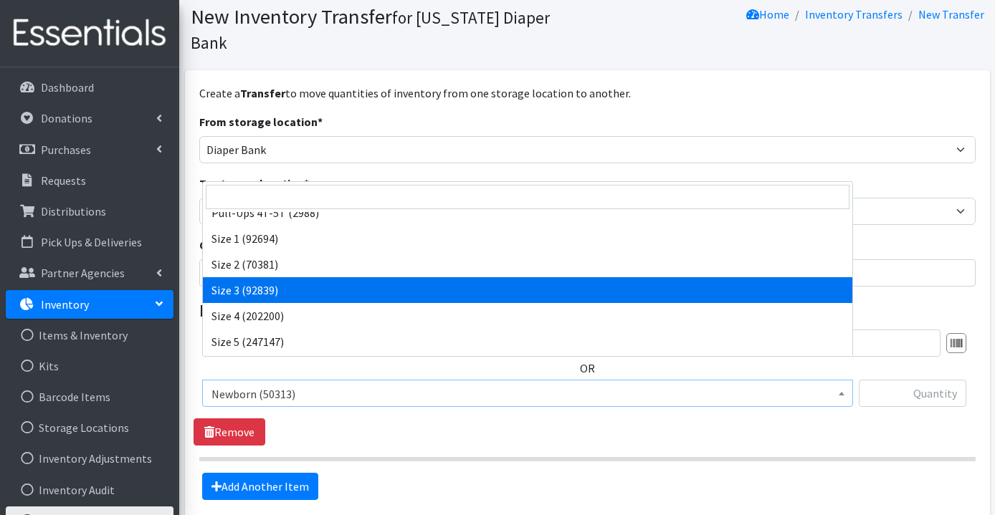
scroll to position [153, 0]
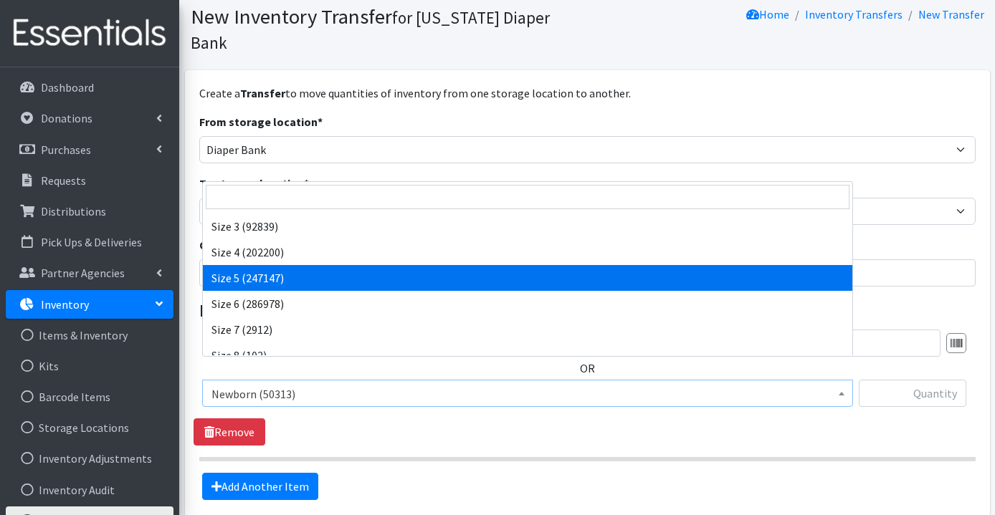
select select "3686"
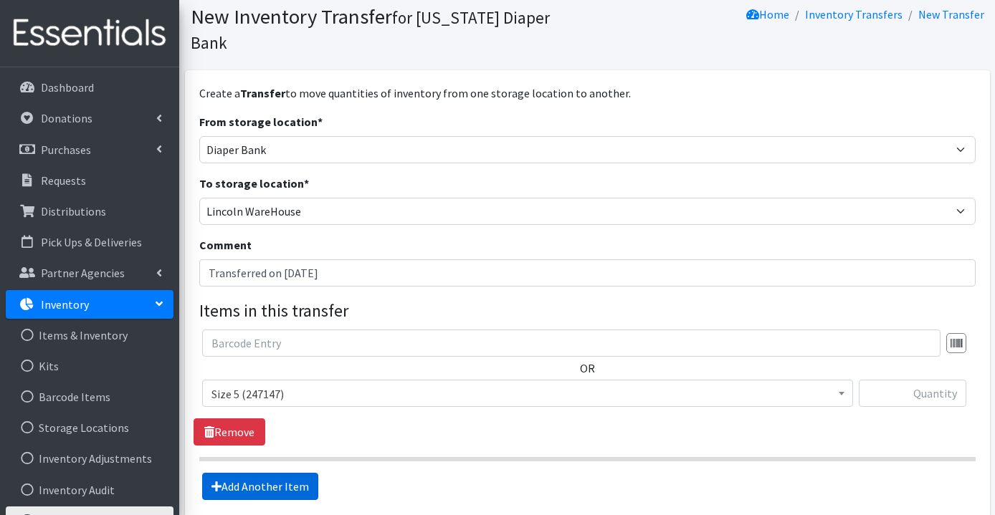
click at [277, 473] on link "Add Another Item" at bounding box center [260, 486] width 116 height 27
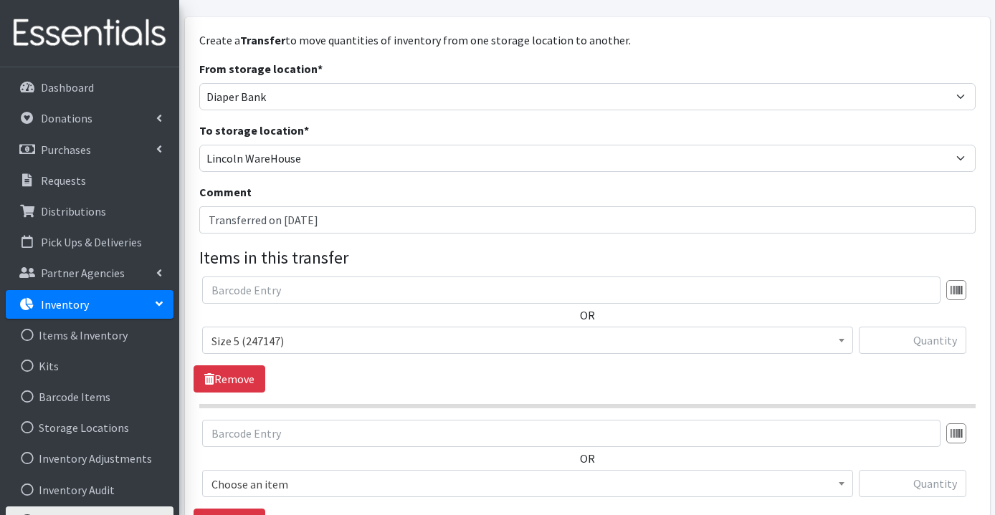
scroll to position [298, 0]
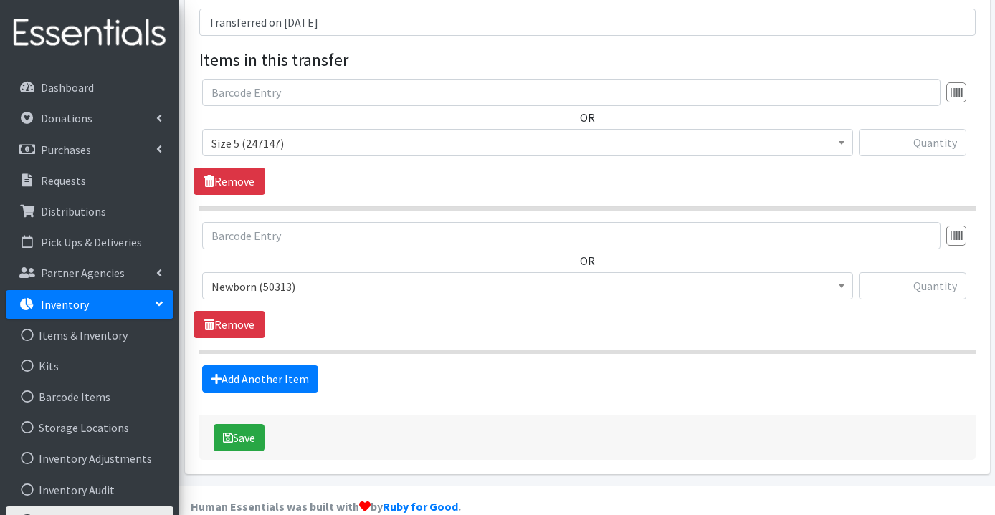
click at [289, 277] on span "Newborn (50313)" at bounding box center [527, 287] width 632 height 20
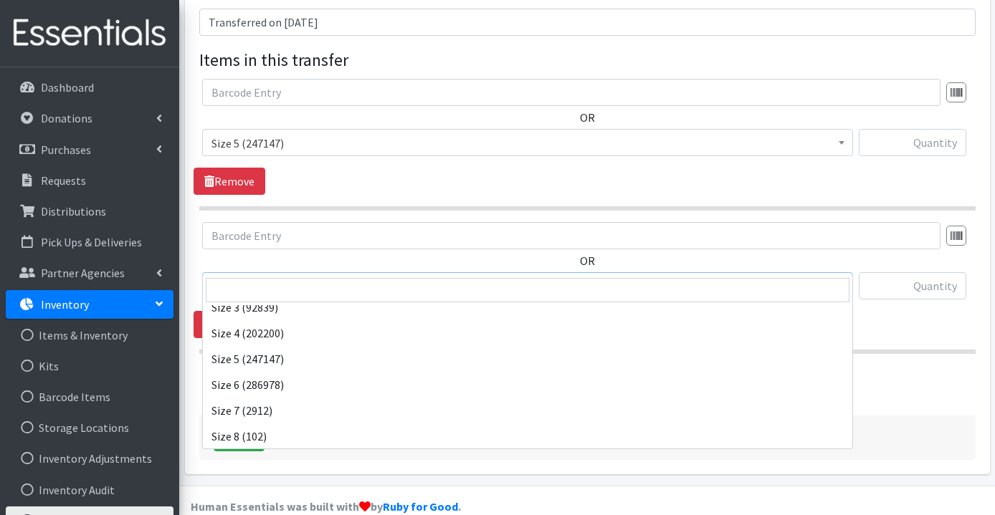
scroll to position [166, 0]
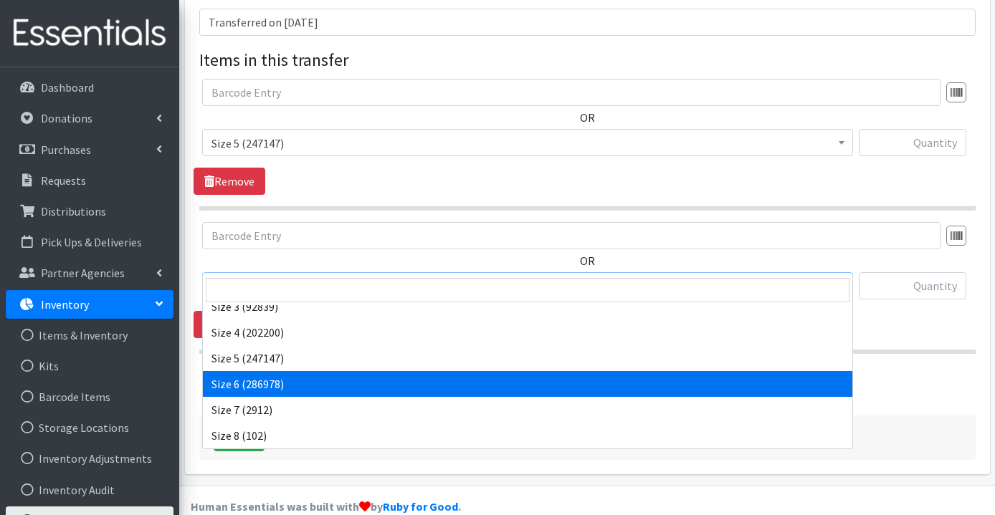
select select "3687"
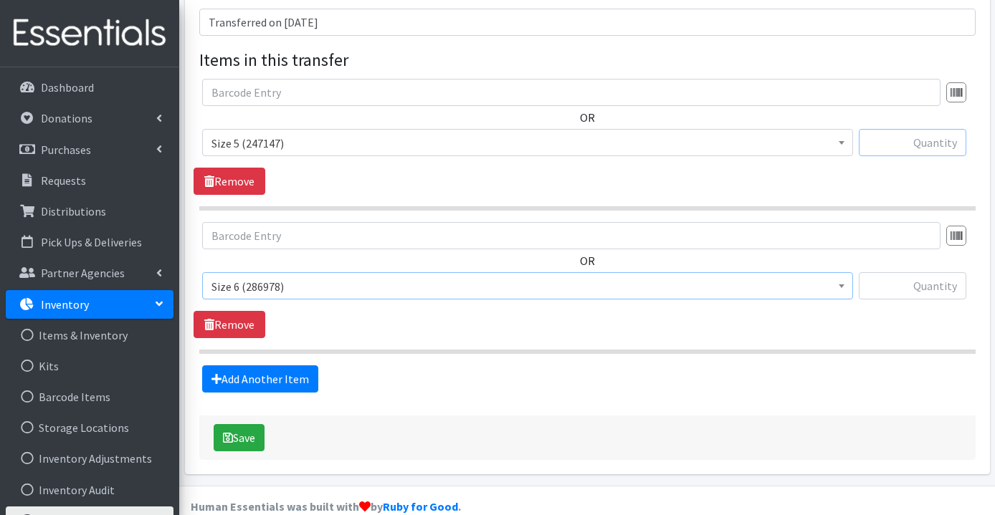
click at [927, 129] on input "text" at bounding box center [911, 142] width 107 height 27
type input "5900"
click at [934, 272] on input "text" at bounding box center [911, 285] width 107 height 27
type input "8850"
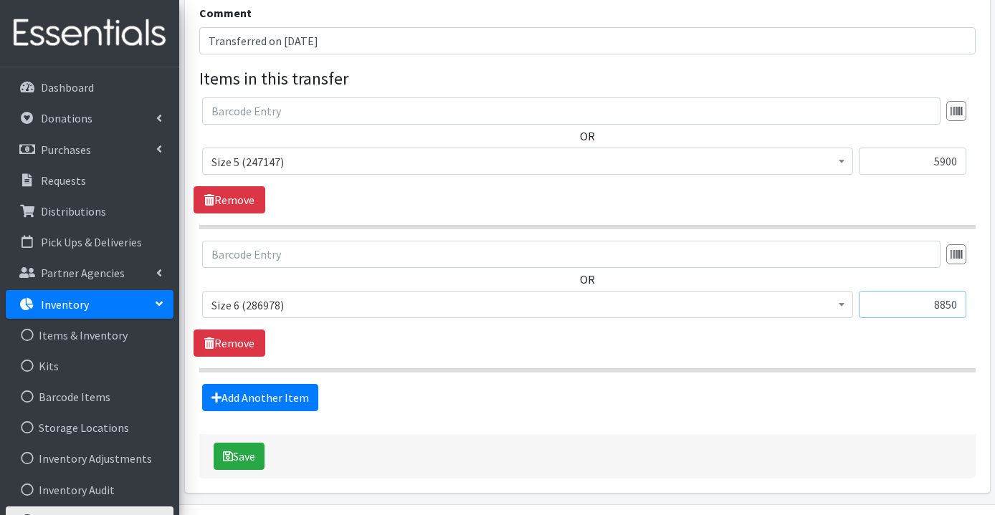
scroll to position [298, 0]
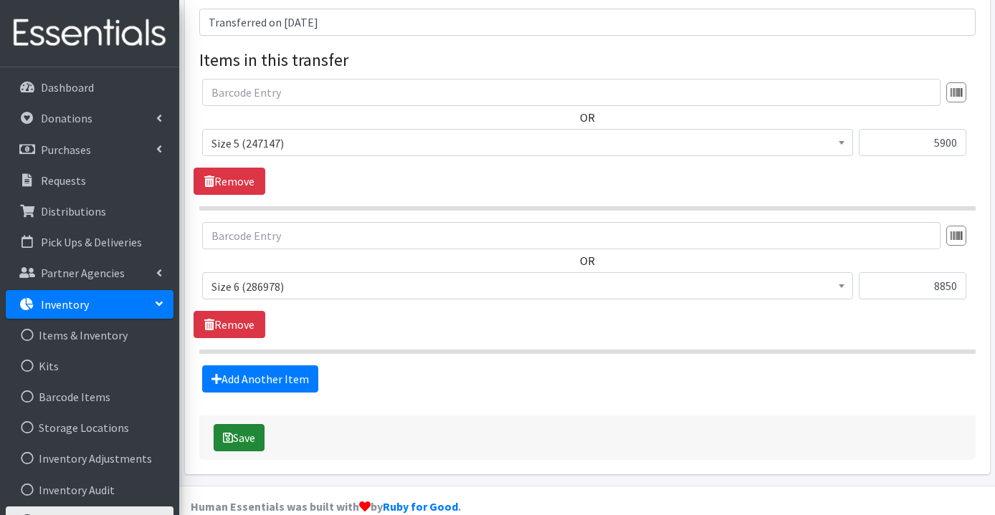
click at [250, 424] on button "Save" at bounding box center [239, 437] width 51 height 27
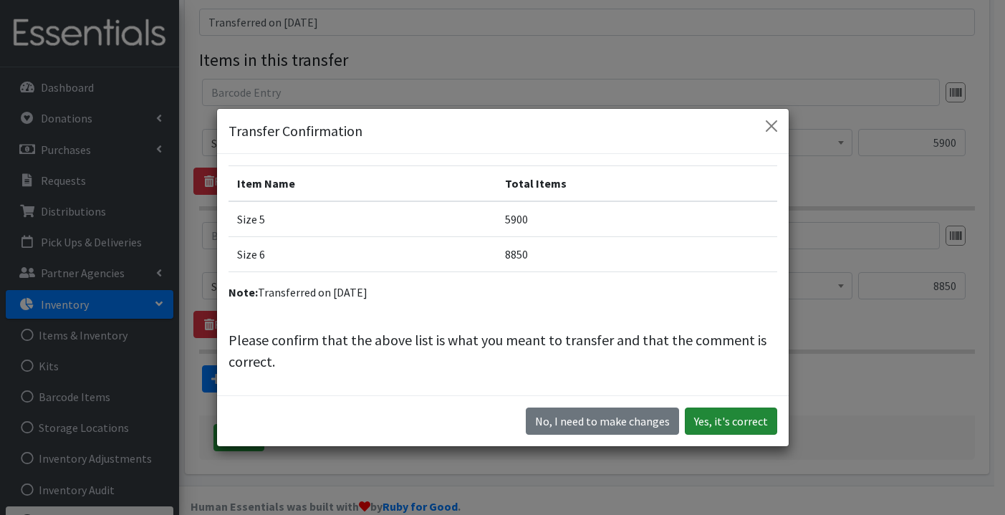
click at [728, 423] on button "Yes, it's correct" at bounding box center [731, 421] width 92 height 27
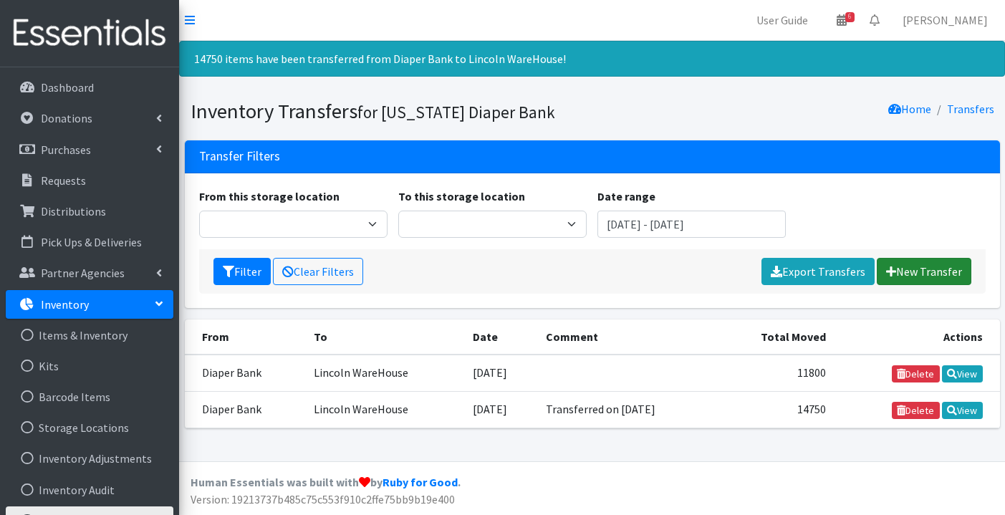
click at [919, 273] on link "New Transfer" at bounding box center [924, 271] width 95 height 27
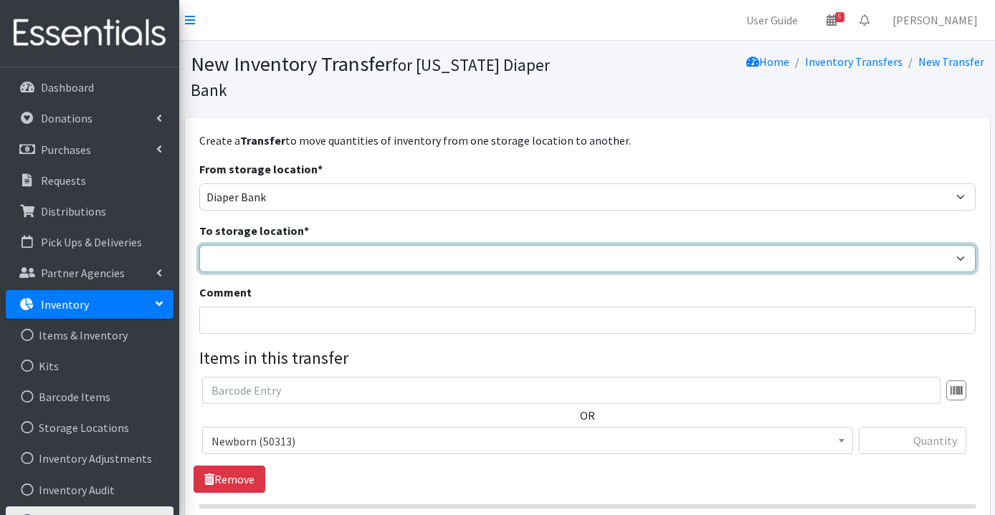
click at [297, 245] on select "Diaper Bank Lincoln WareHouse The Life House Warehouse" at bounding box center [587, 258] width 776 height 27
select select "433"
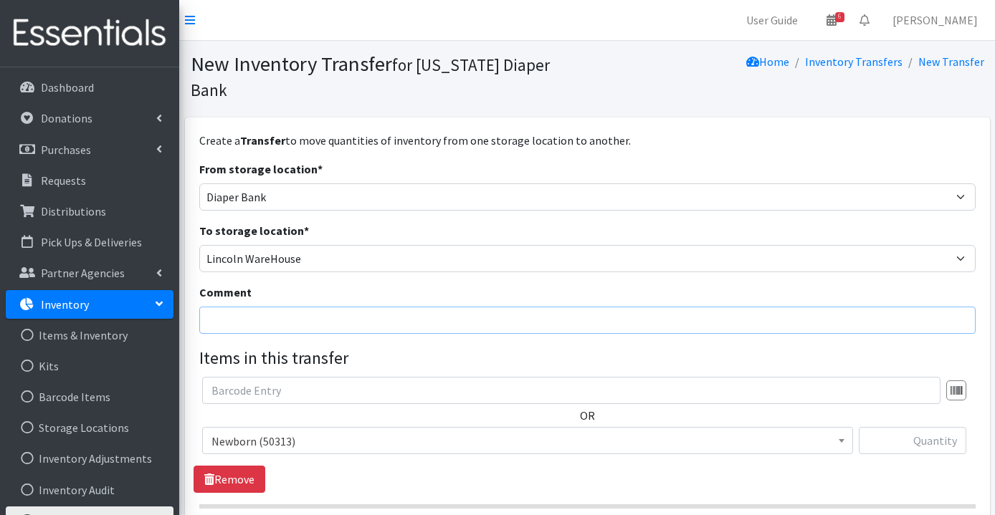
click at [294, 307] on input "Comment" at bounding box center [587, 320] width 776 height 27
type input "Transferred on 9/11/25"
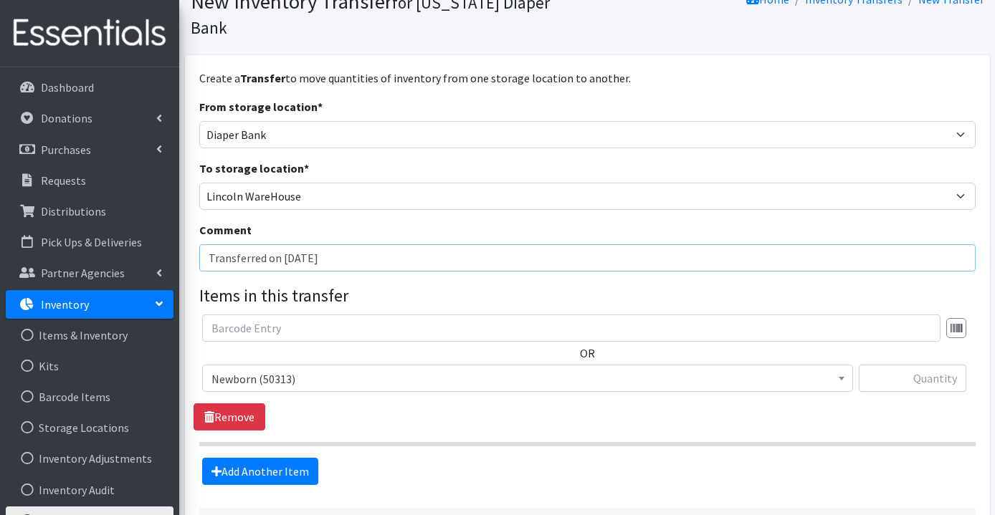
scroll to position [72, 0]
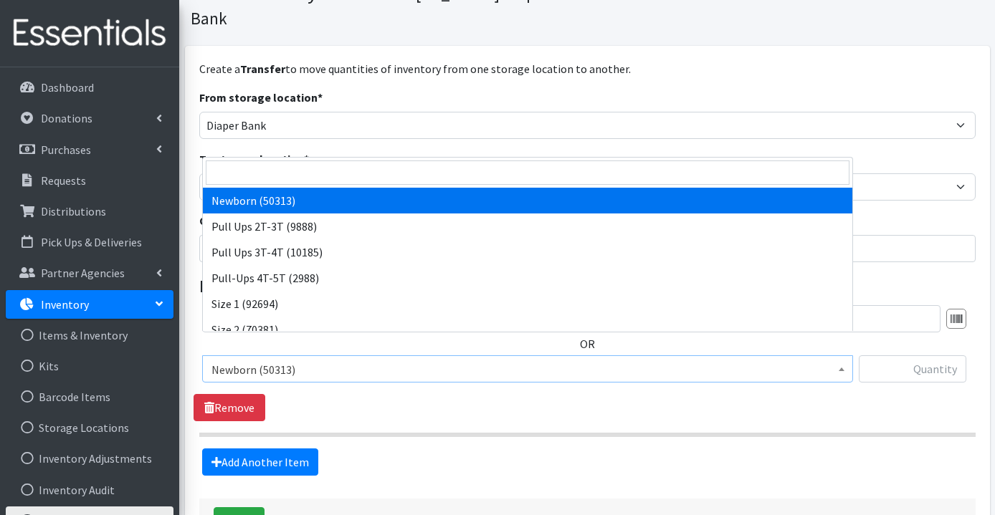
click at [422, 355] on span "Newborn (50313)" at bounding box center [527, 368] width 651 height 27
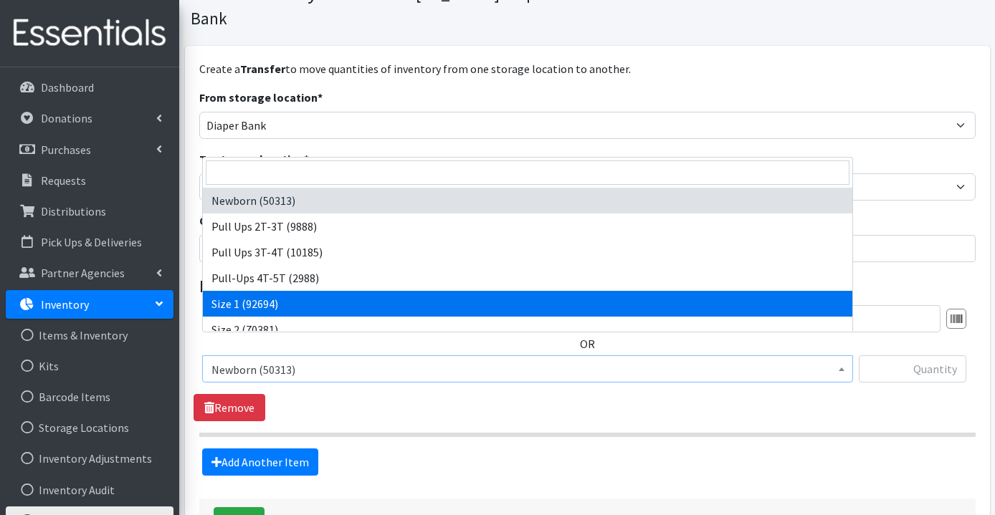
scroll to position [138, 0]
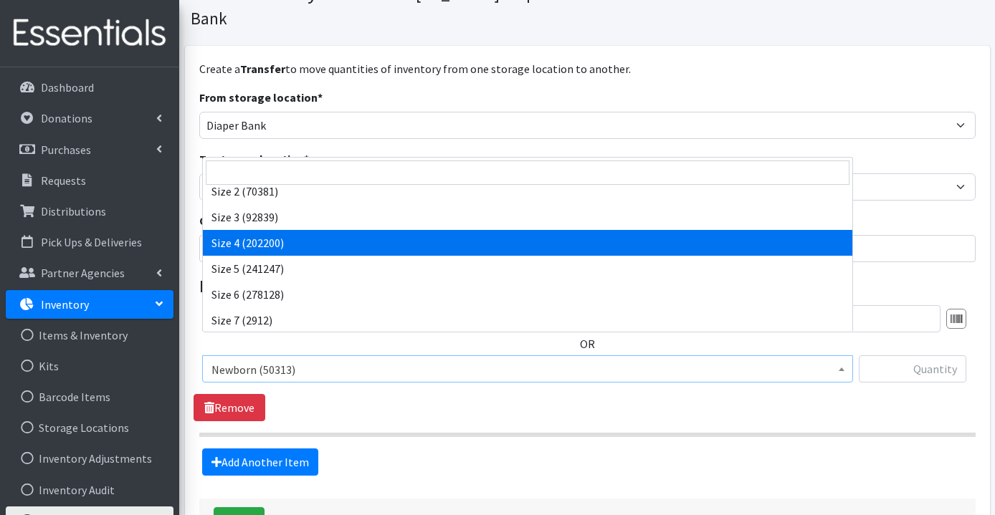
select select "3685"
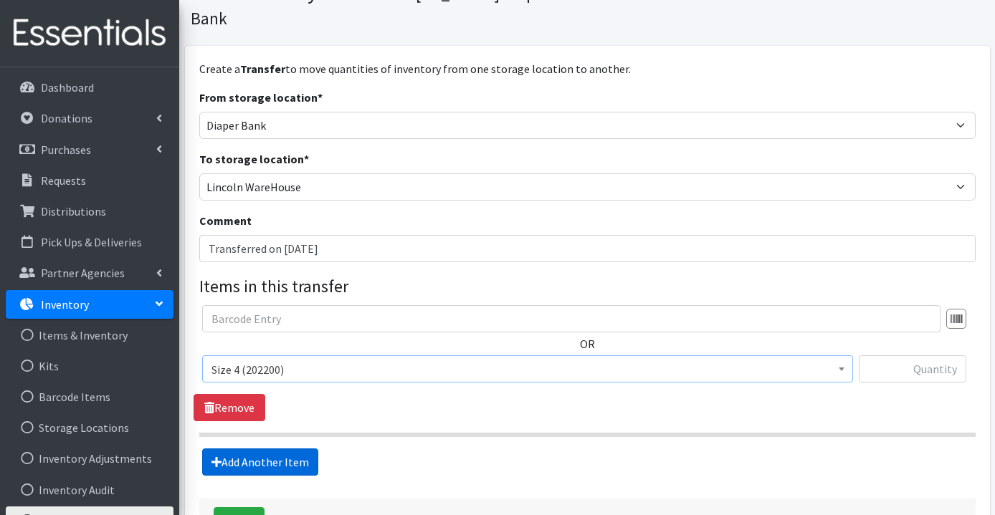
click at [258, 449] on link "Add Another Item" at bounding box center [260, 462] width 116 height 27
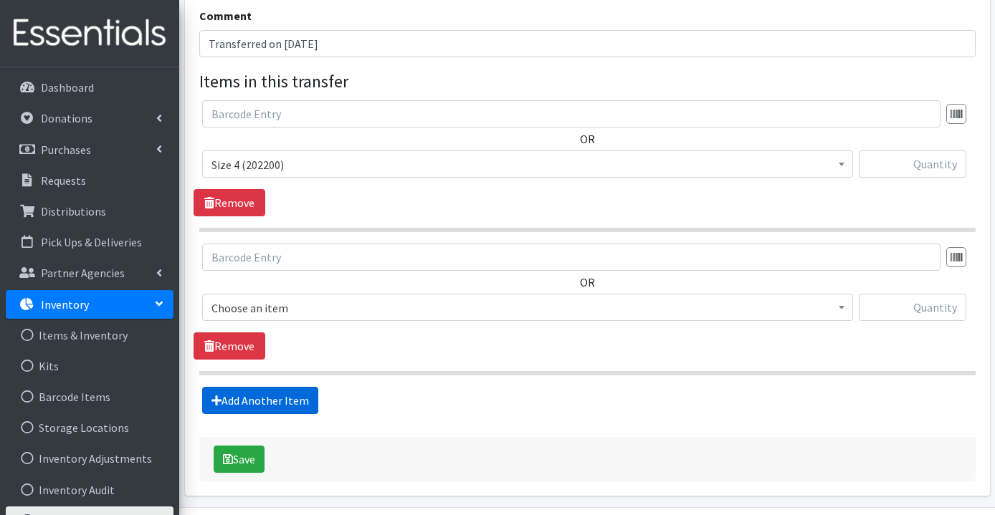
scroll to position [298, 0]
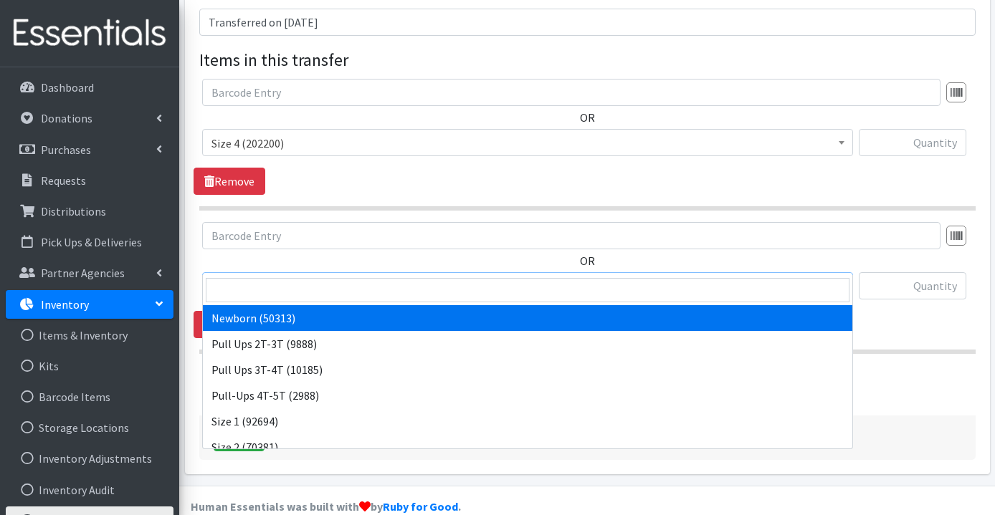
click at [317, 277] on span "Newborn (50313)" at bounding box center [527, 287] width 632 height 20
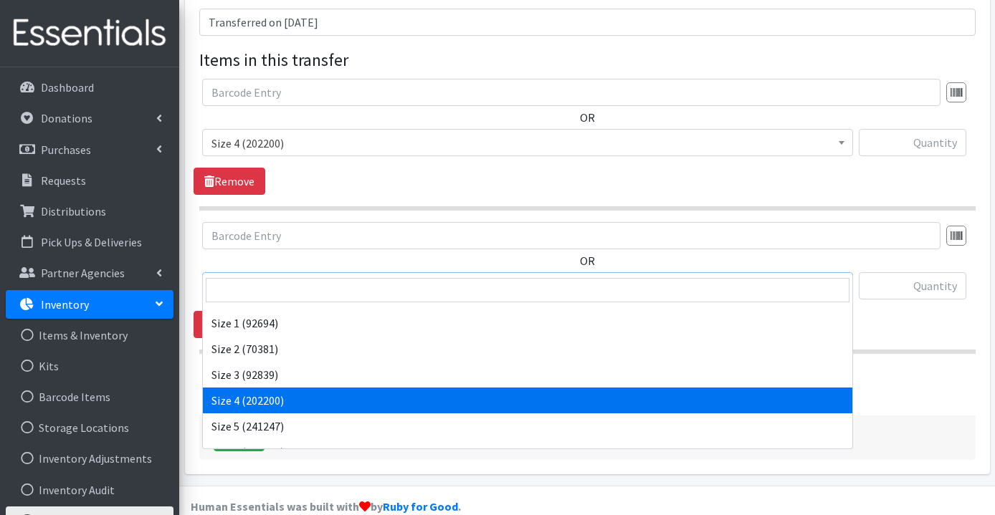
scroll to position [110, 0]
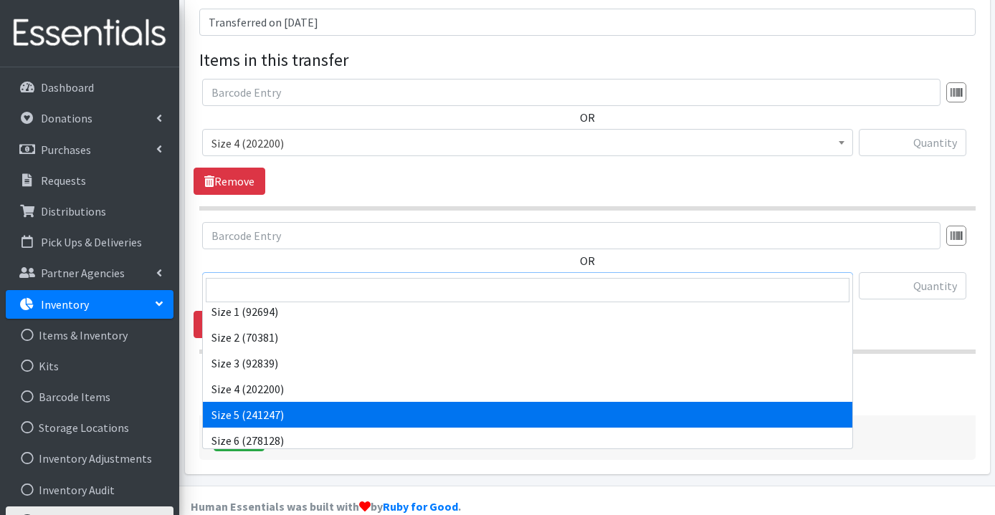
select select "3686"
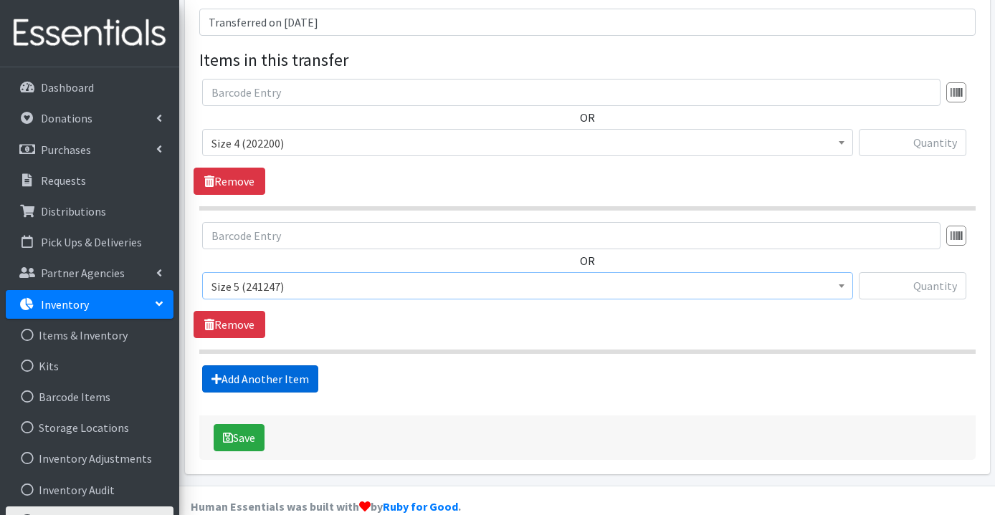
click at [289, 365] on link "Add Another Item" at bounding box center [260, 378] width 116 height 27
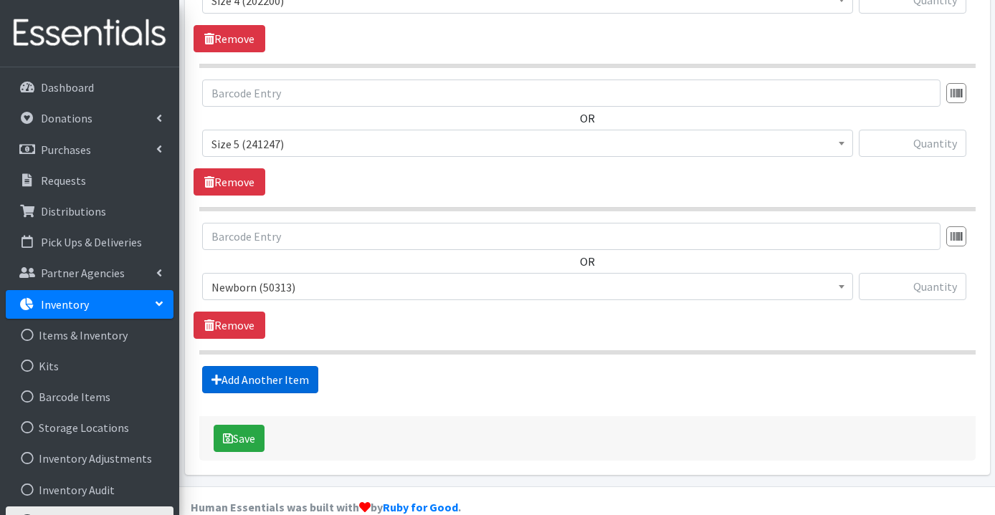
scroll to position [441, 0]
click at [332, 277] on span "Newborn (50313)" at bounding box center [527, 287] width 632 height 20
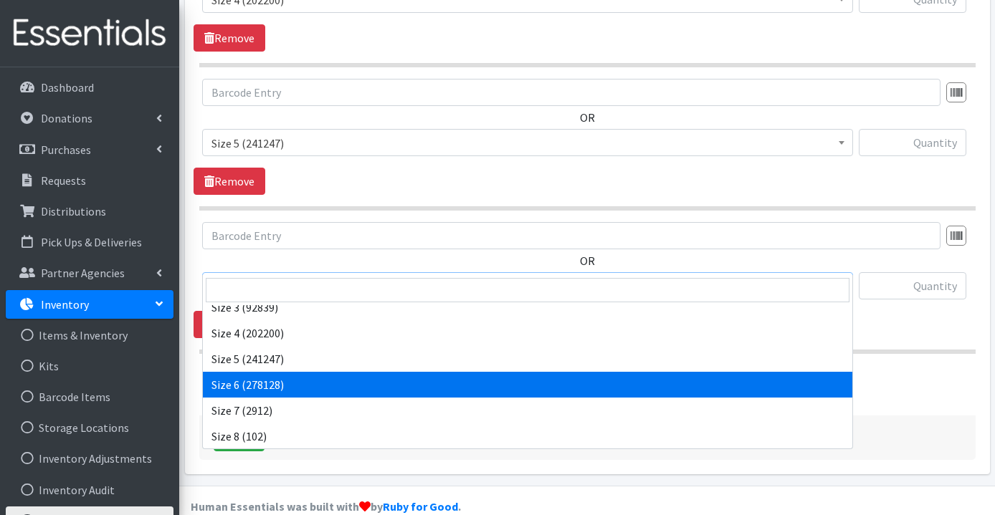
scroll to position [166, 0]
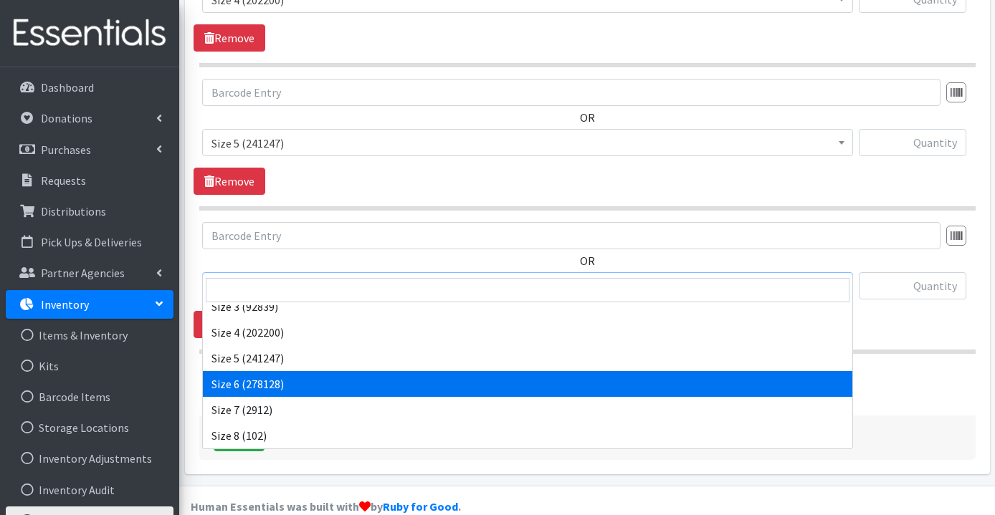
select select "3687"
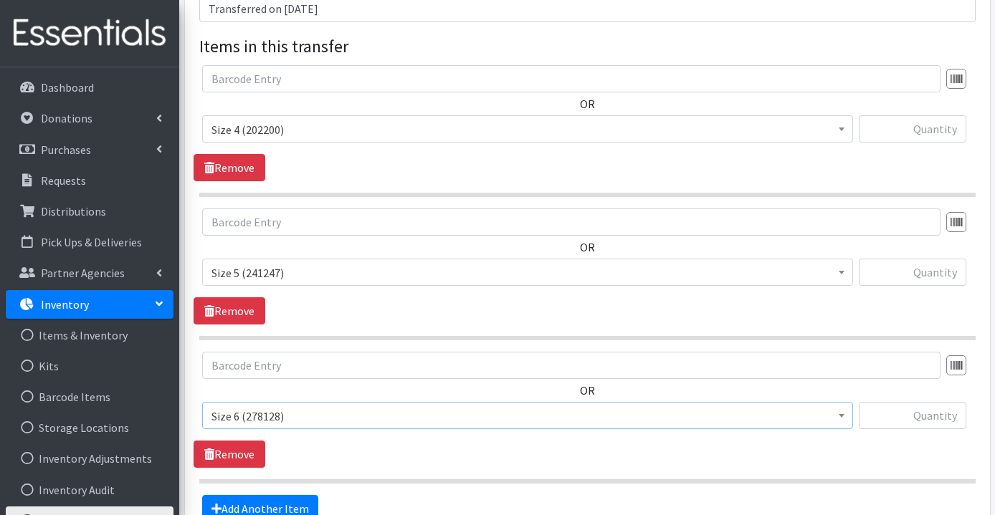
scroll to position [288, 0]
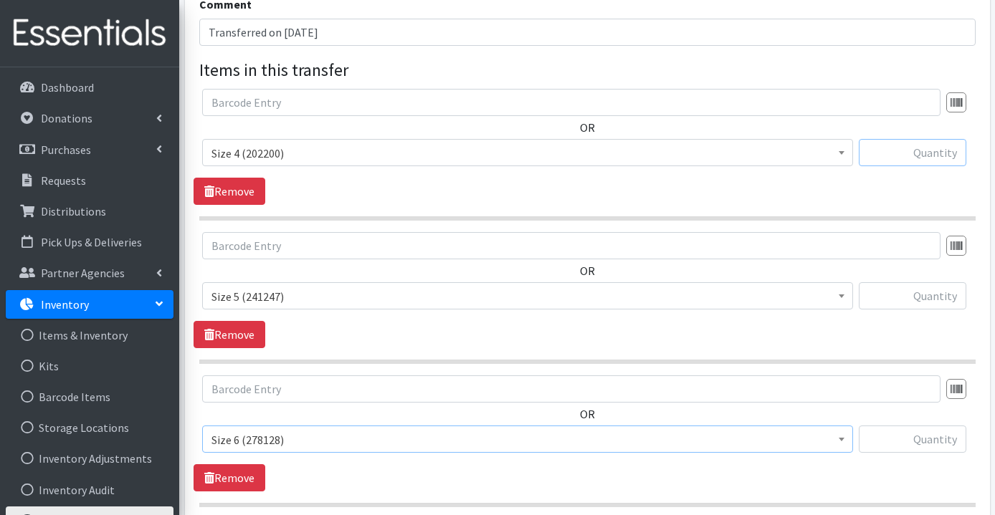
click at [924, 139] on input "text" at bounding box center [911, 152] width 107 height 27
type input "7350"
click at [939, 282] on input "text" at bounding box center [911, 295] width 107 height 27
type input "5900"
click at [928, 426] on input "text" at bounding box center [911, 439] width 107 height 27
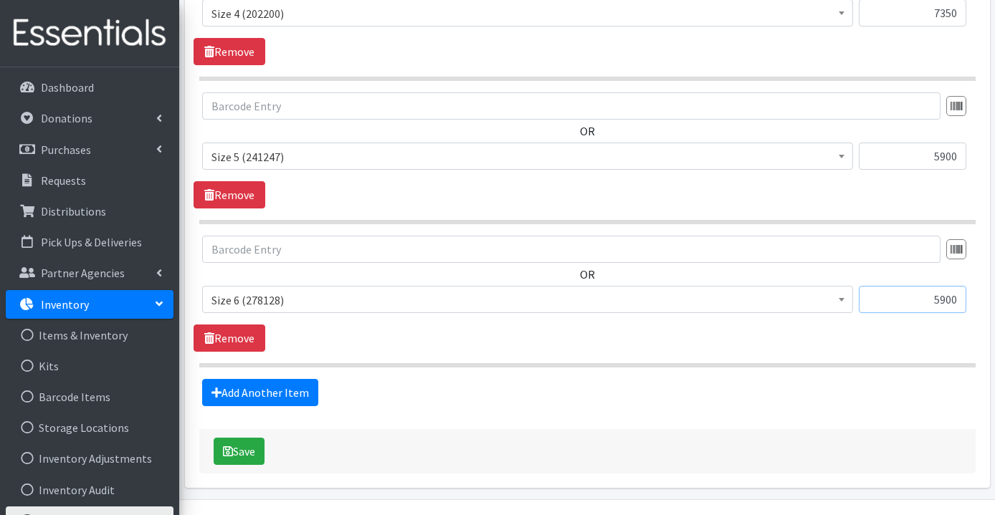
scroll to position [441, 0]
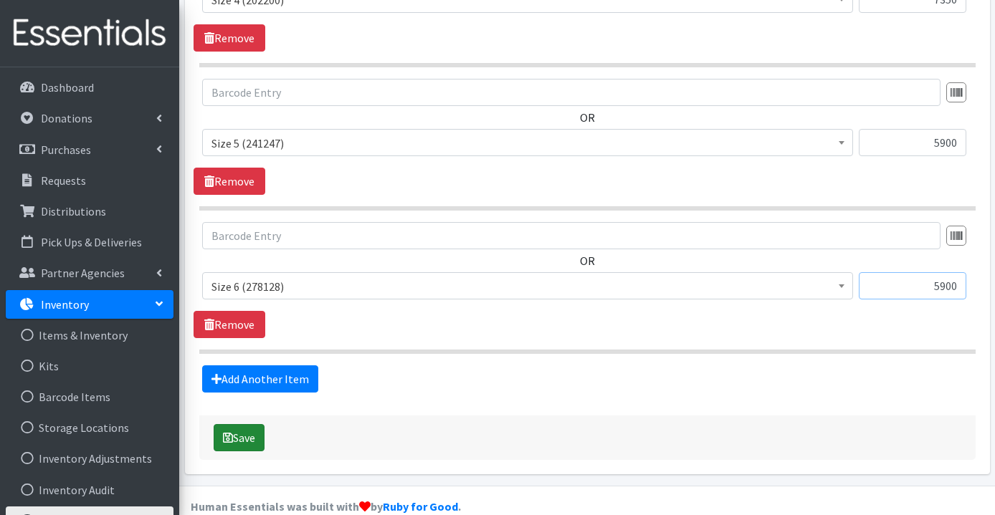
type input "5900"
click at [228, 432] on icon "submit" at bounding box center [228, 437] width 10 height 11
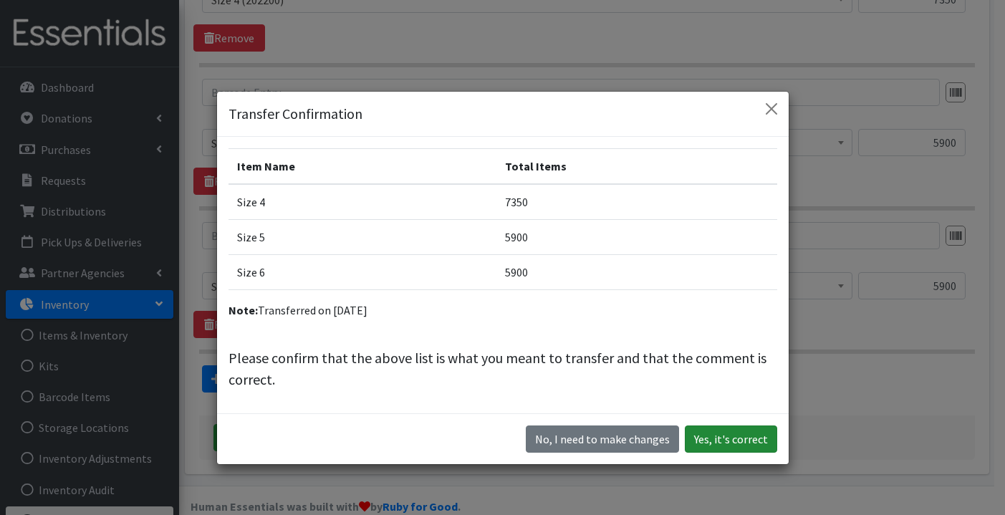
click at [724, 441] on button "Yes, it's correct" at bounding box center [731, 439] width 92 height 27
